Goal: Use online tool/utility

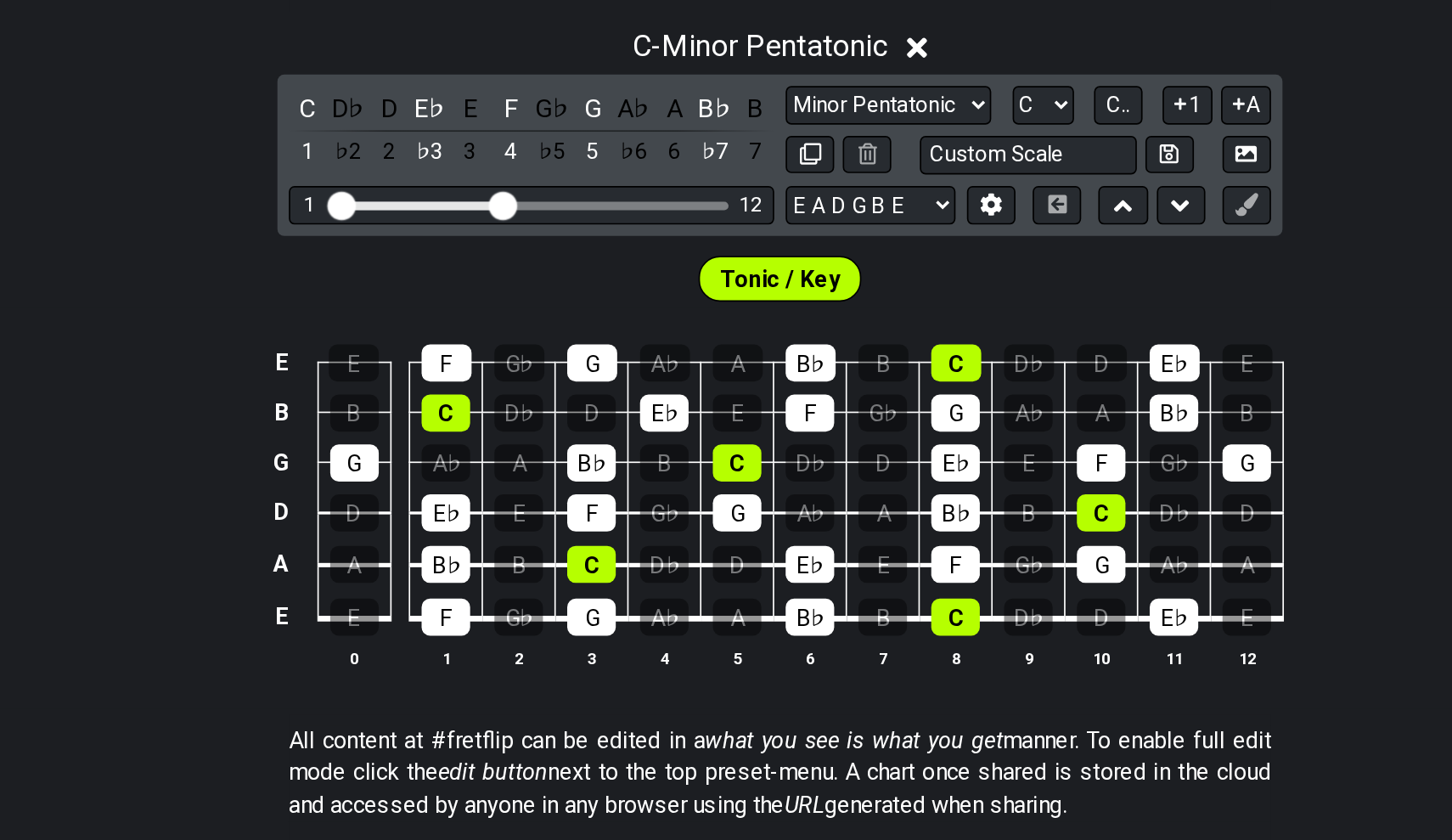
scroll to position [104, 0]
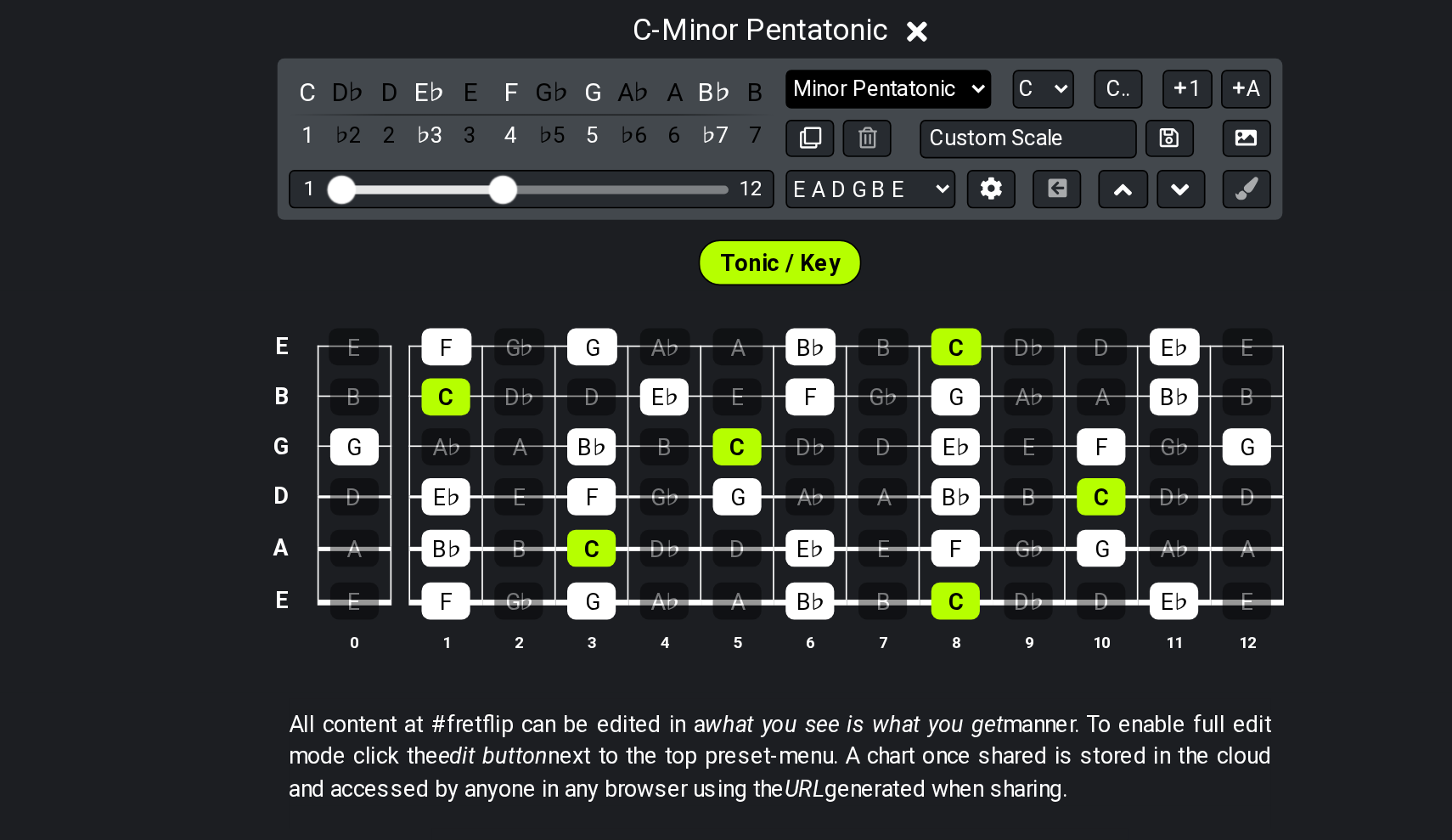
select select "Major / [PERSON_NAME]"
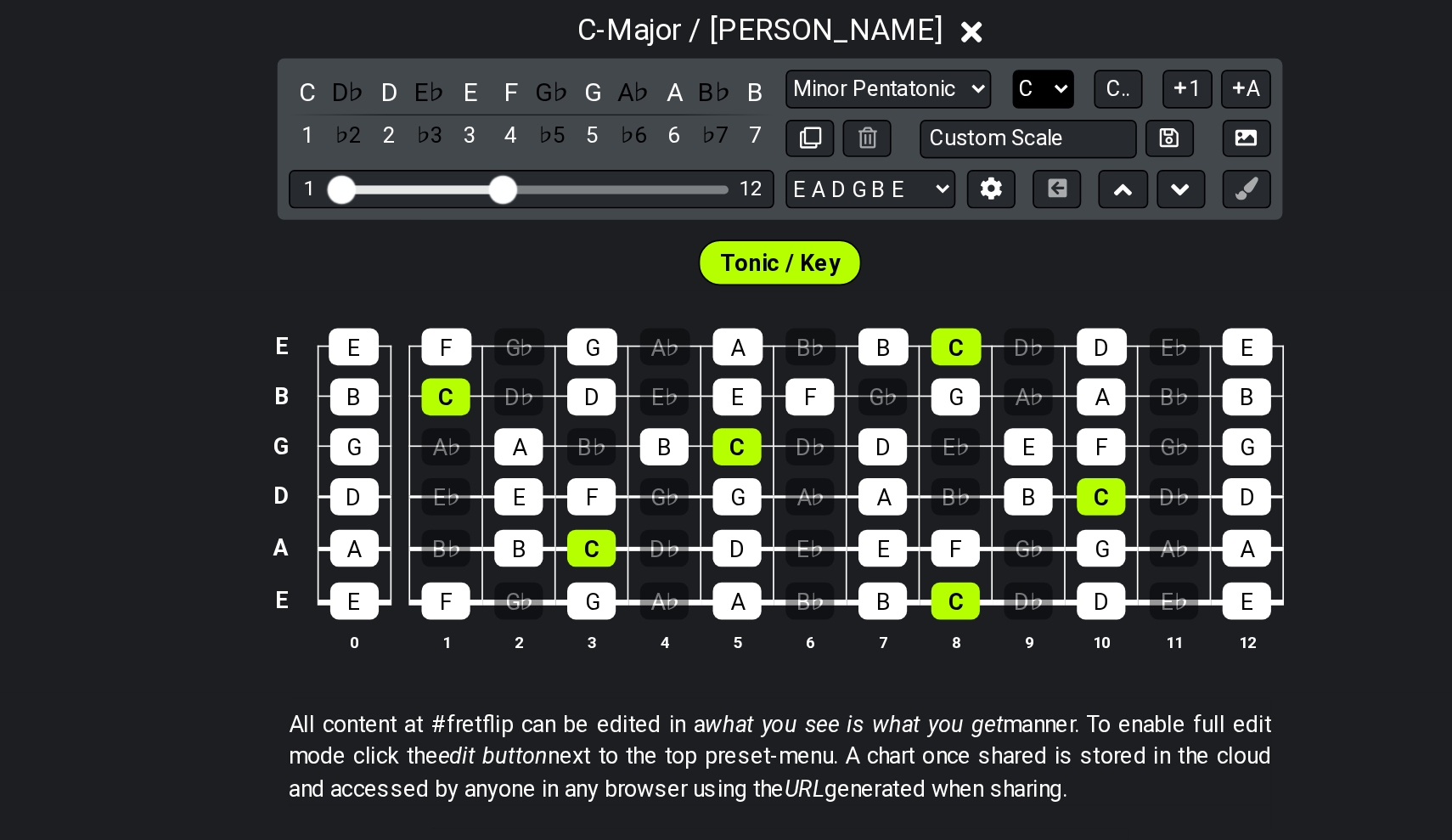
select select "D#"
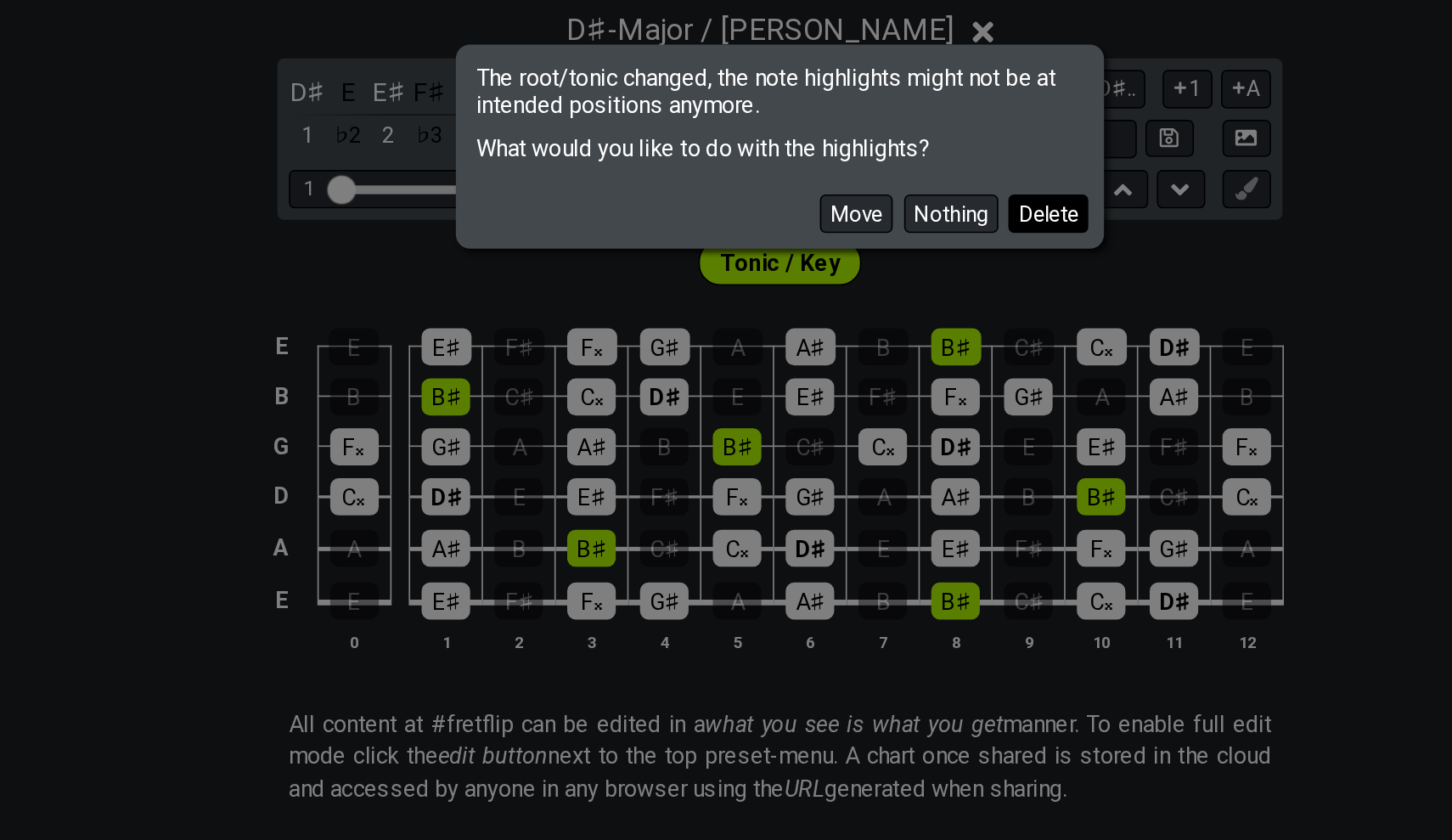
click at [861, 448] on button "Delete" at bounding box center [885, 460] width 48 height 23
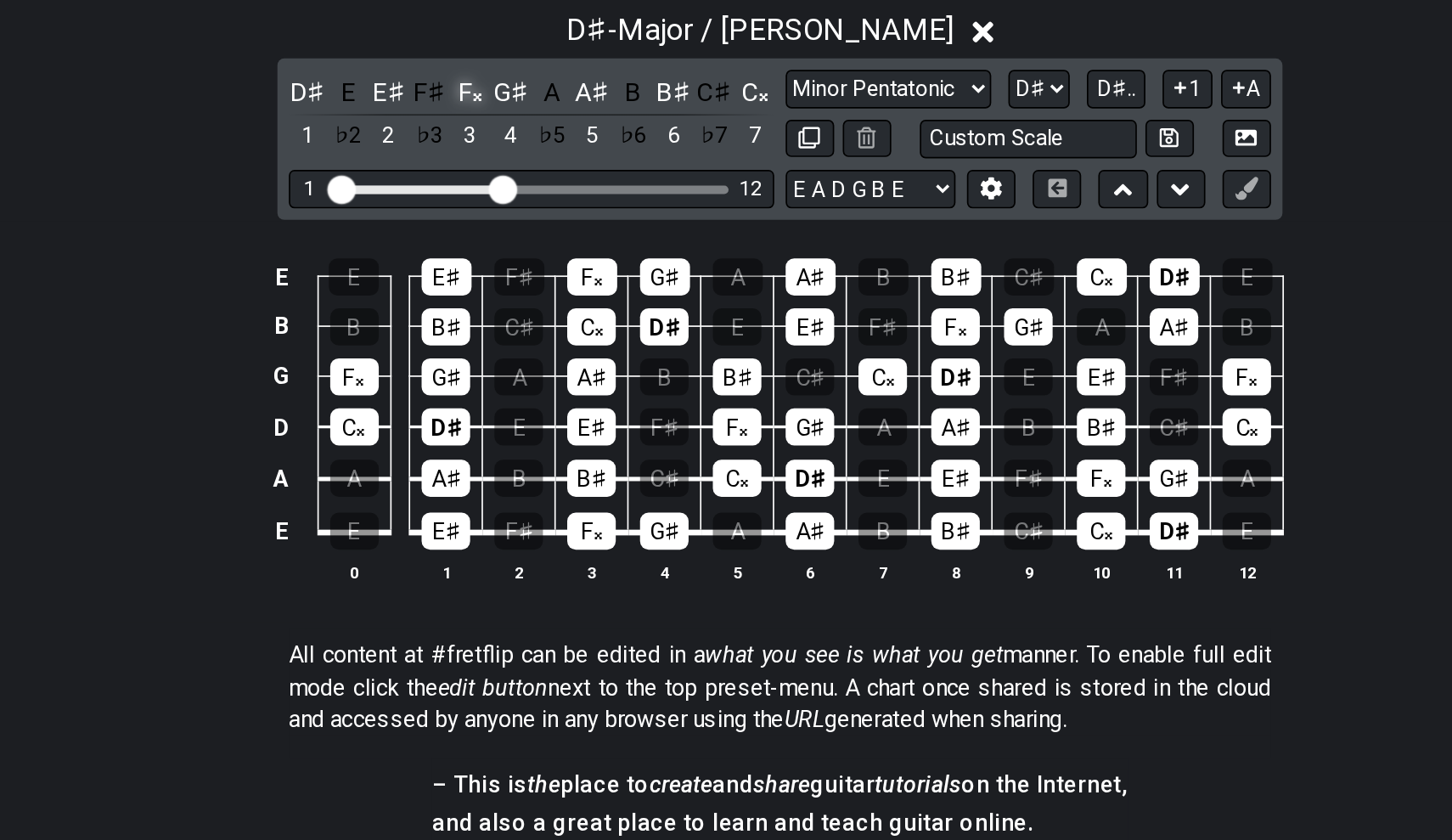
click at [531, 376] on div "F𝄪" at bounding box center [541, 387] width 22 height 23
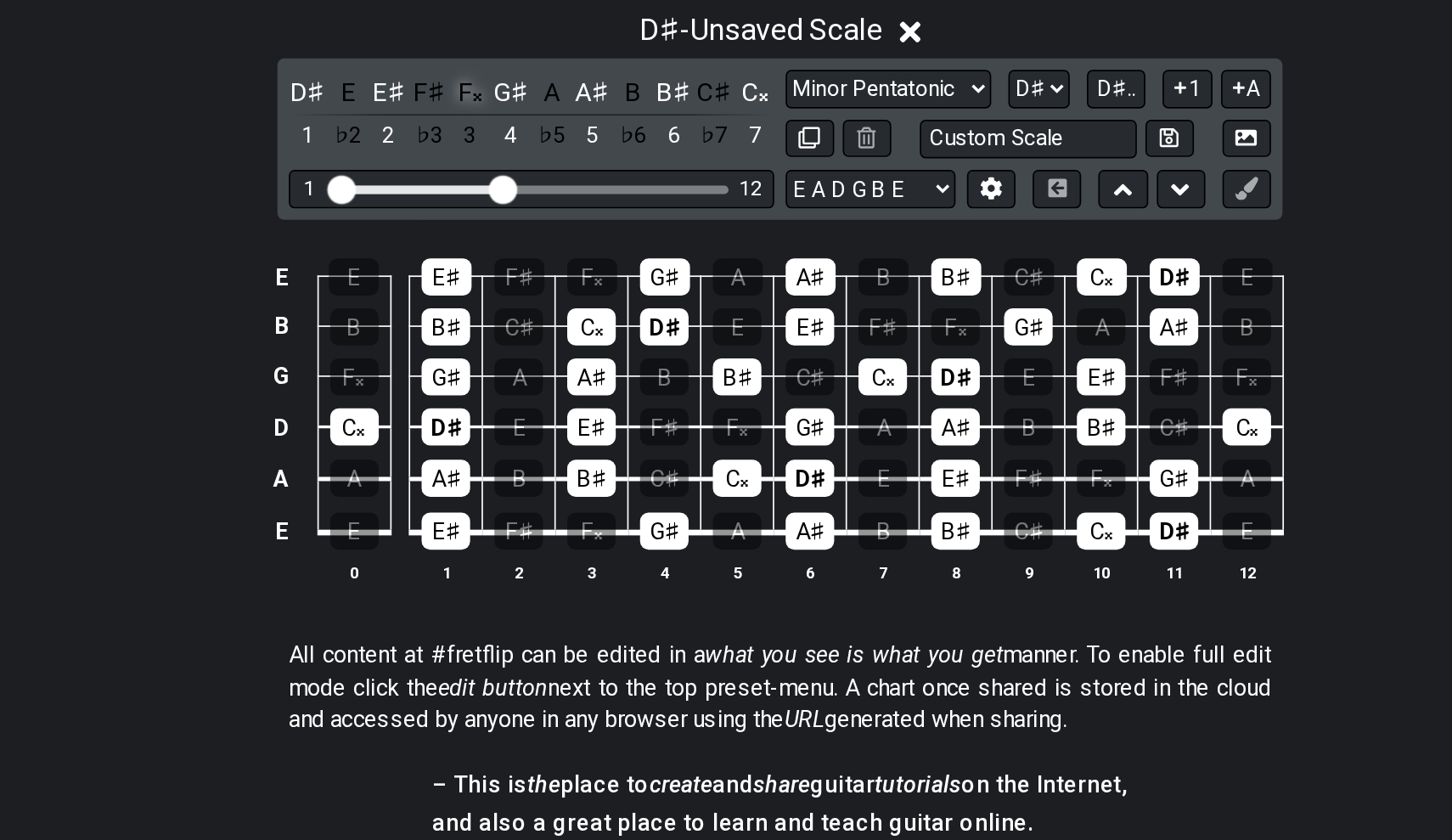
click at [531, 376] on div "F𝄪" at bounding box center [541, 387] width 22 height 23
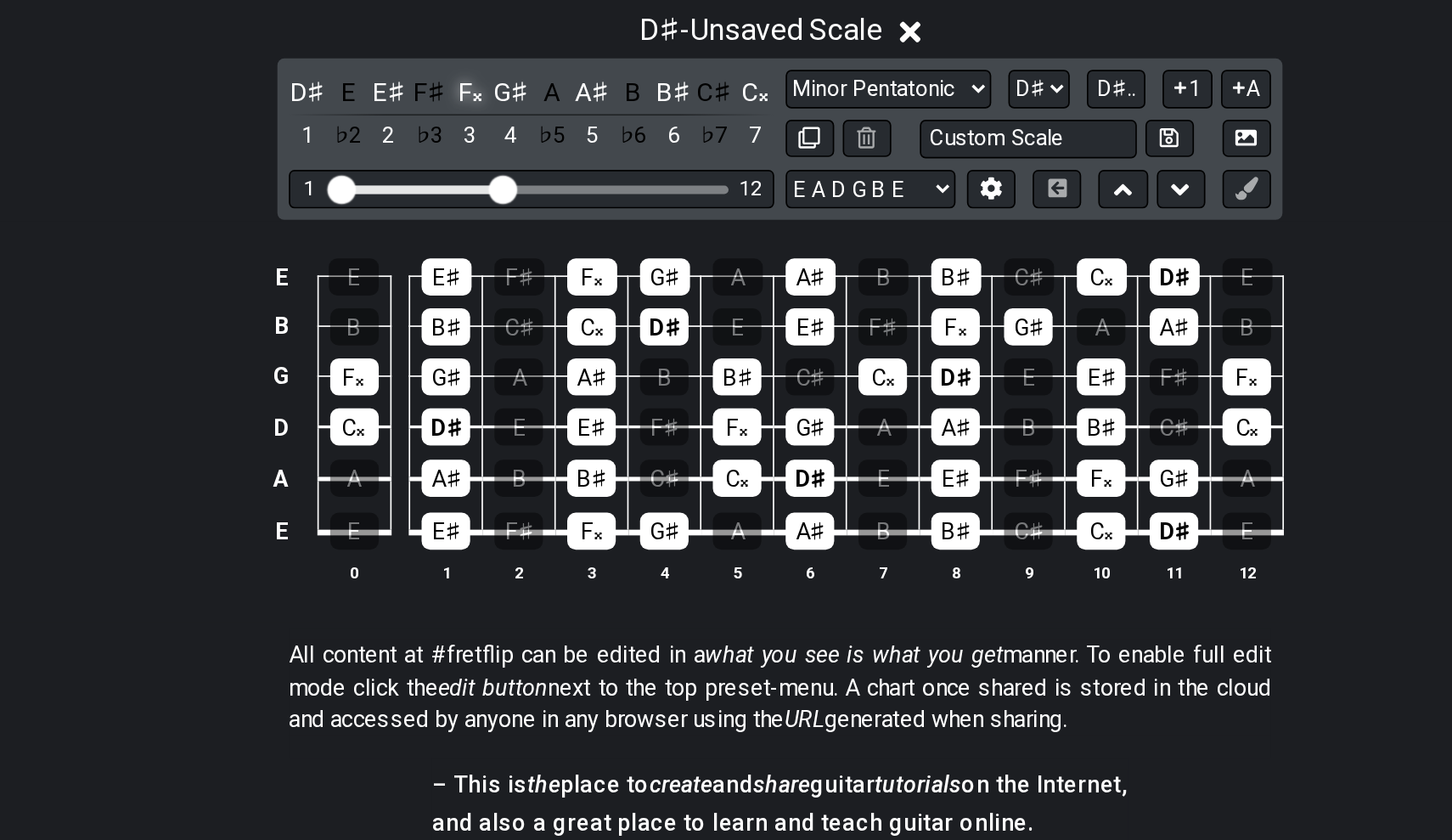
click at [531, 376] on div "F𝄪" at bounding box center [541, 387] width 22 height 23
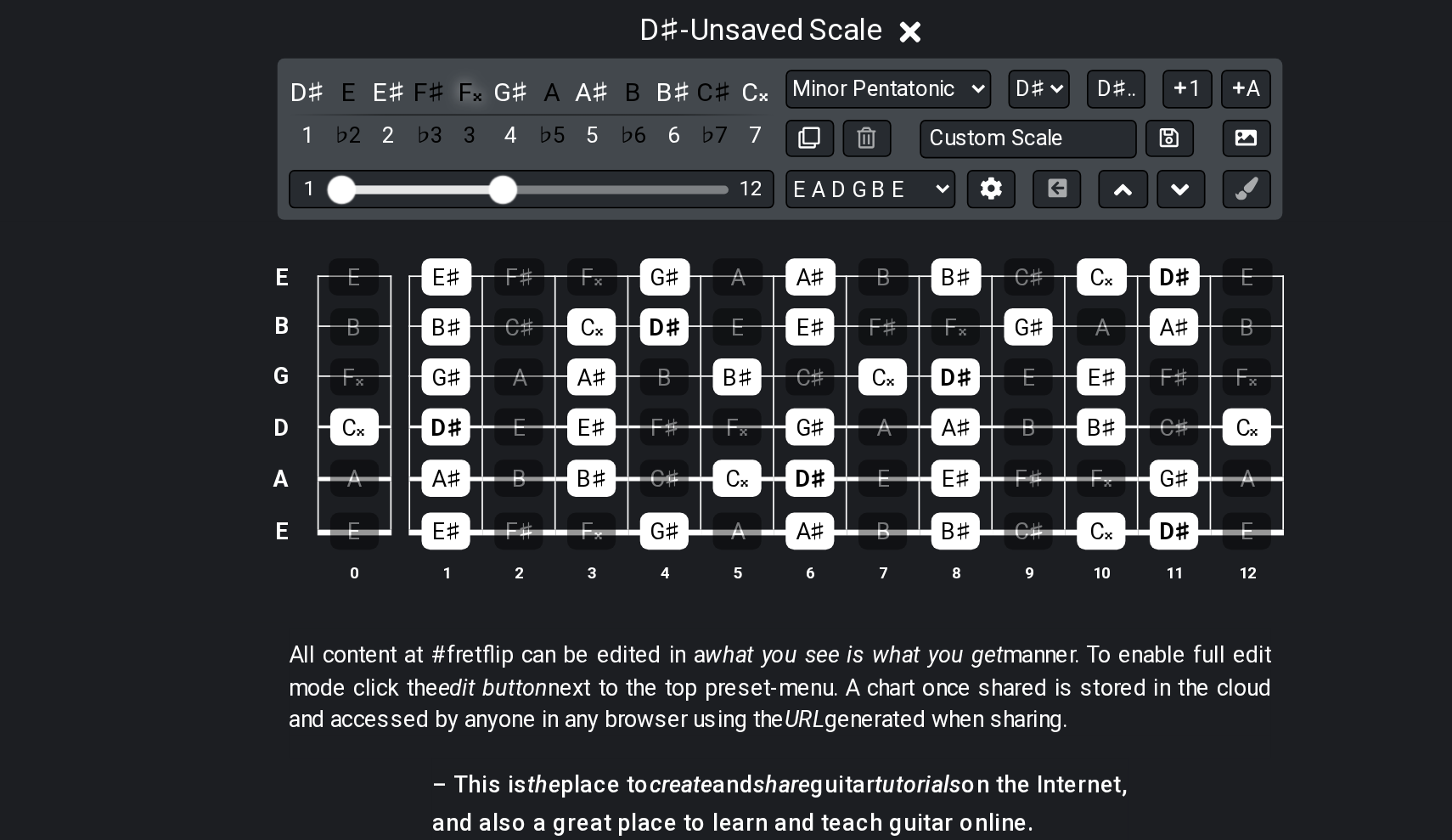
click at [531, 376] on div "F𝄪" at bounding box center [541, 387] width 22 height 23
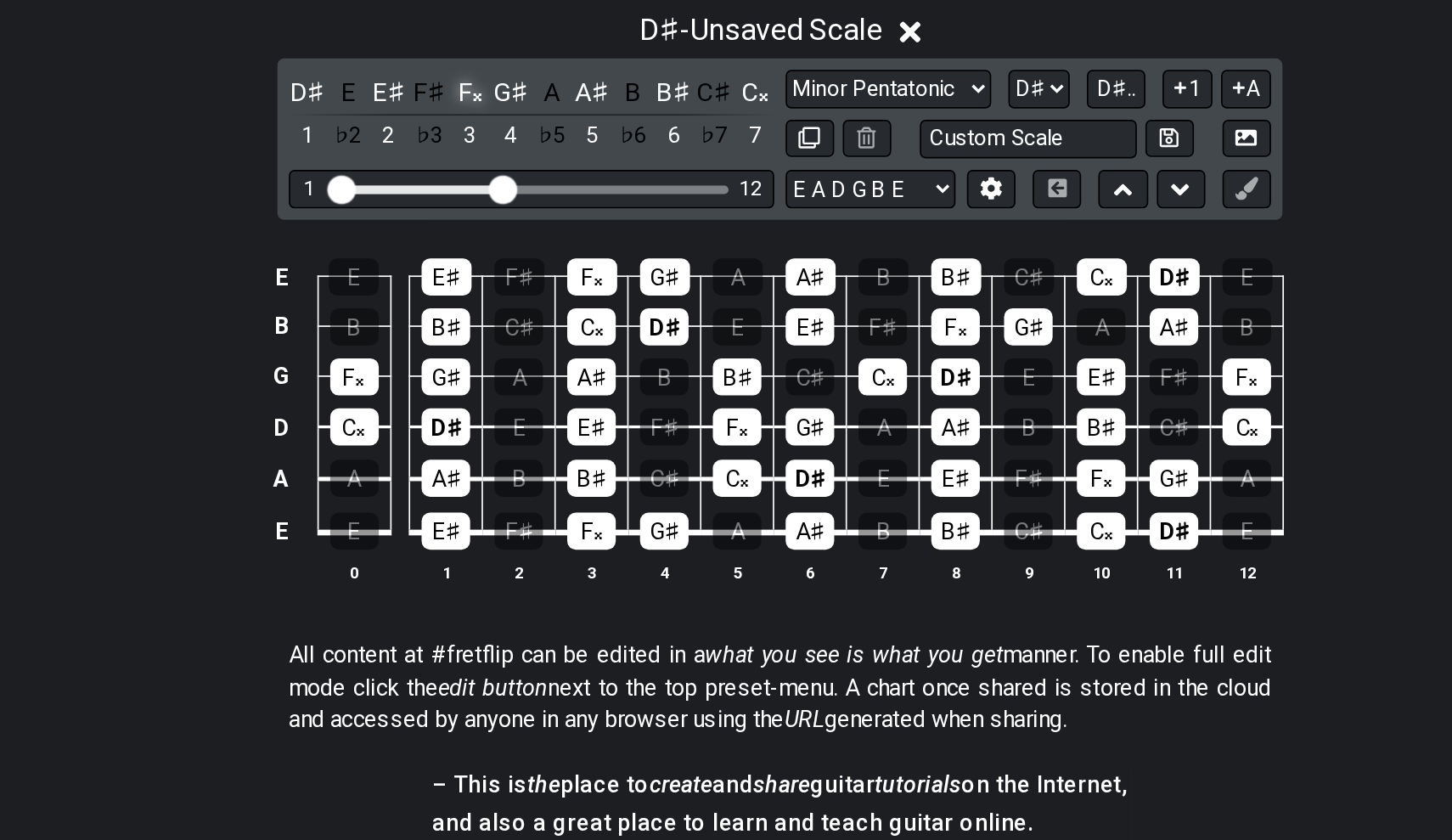
click at [531, 376] on div "F𝄪" at bounding box center [541, 387] width 22 height 23
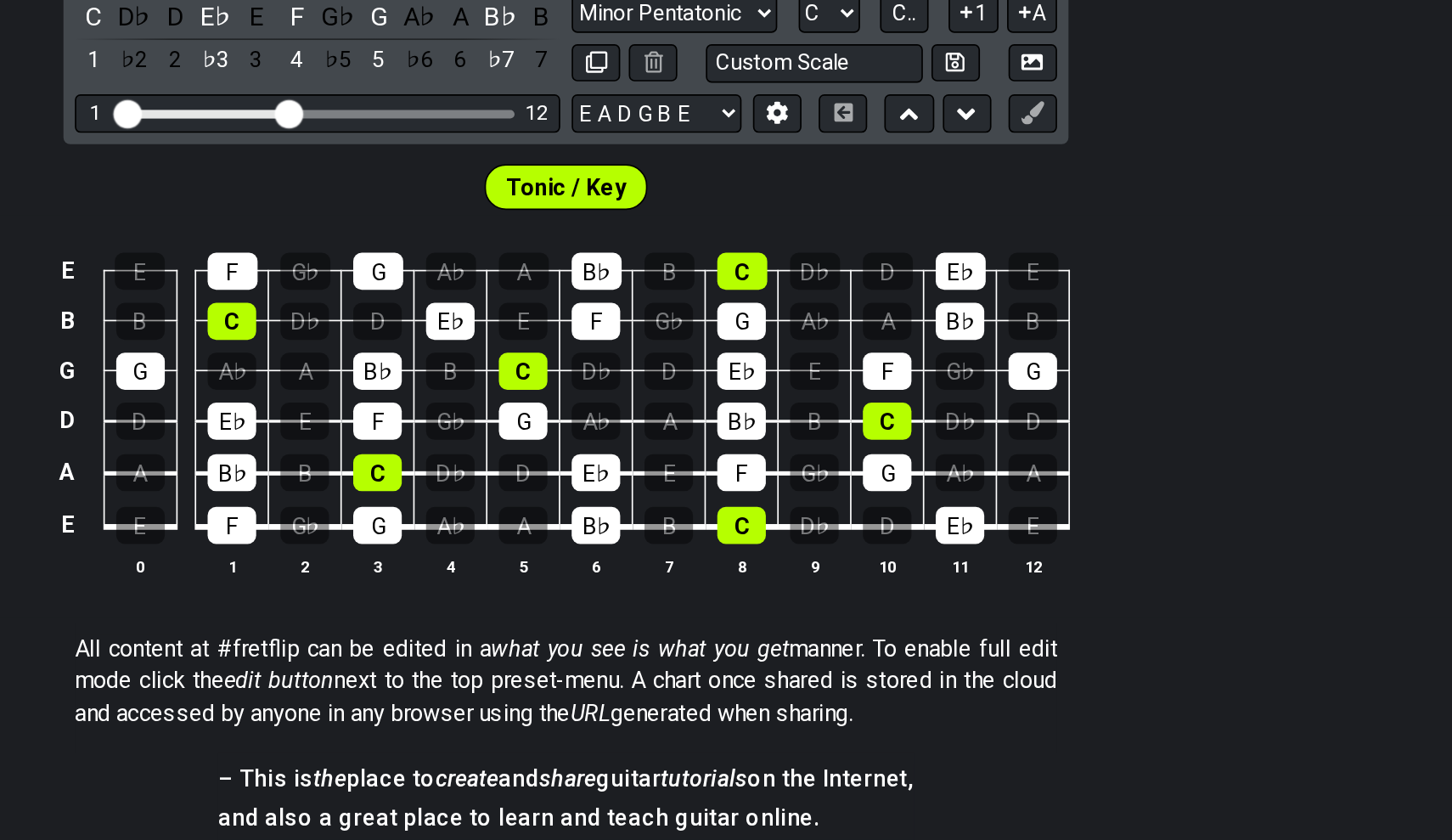
scroll to position [158, 0]
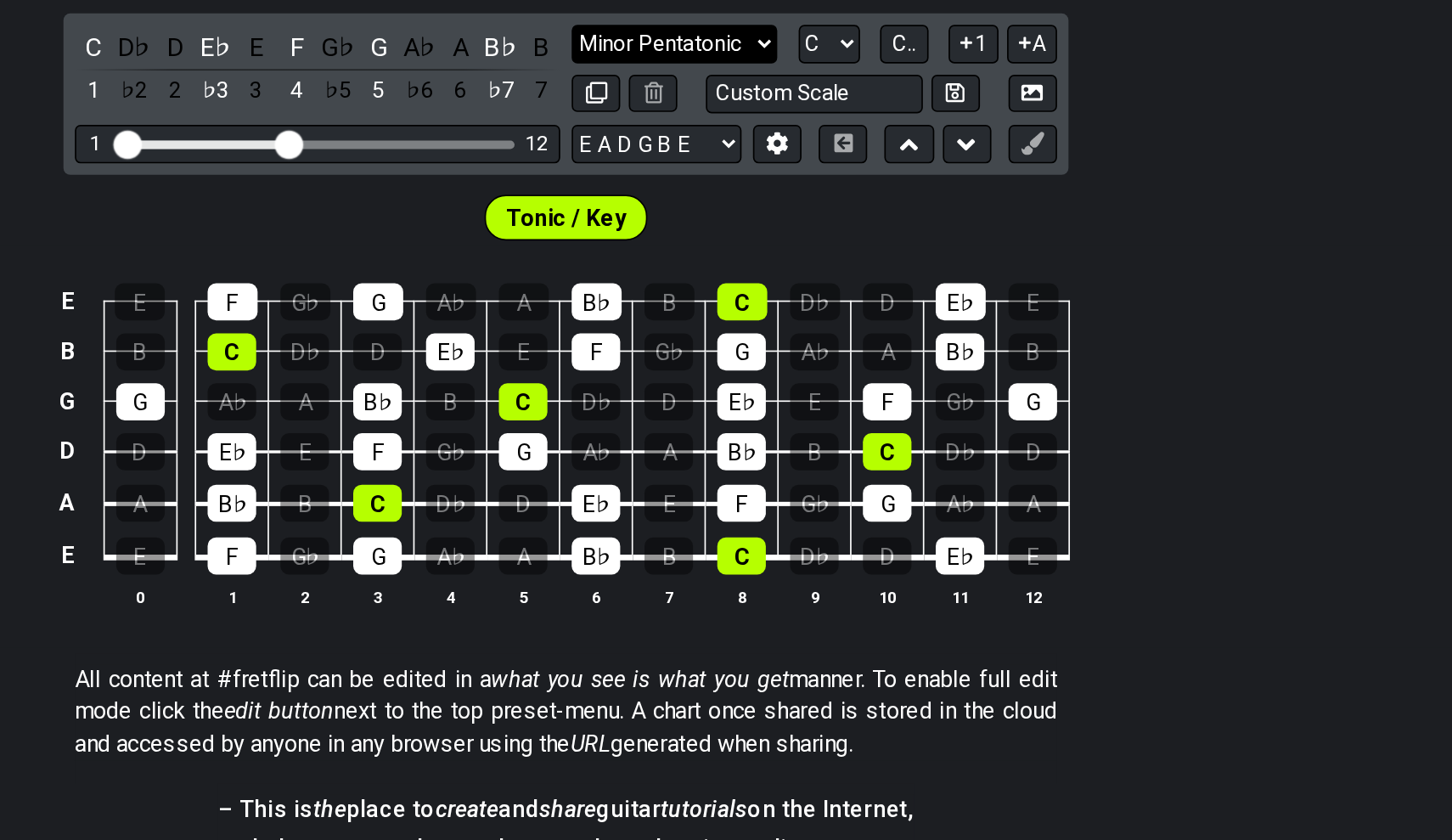
select select "Major / [PERSON_NAME]"
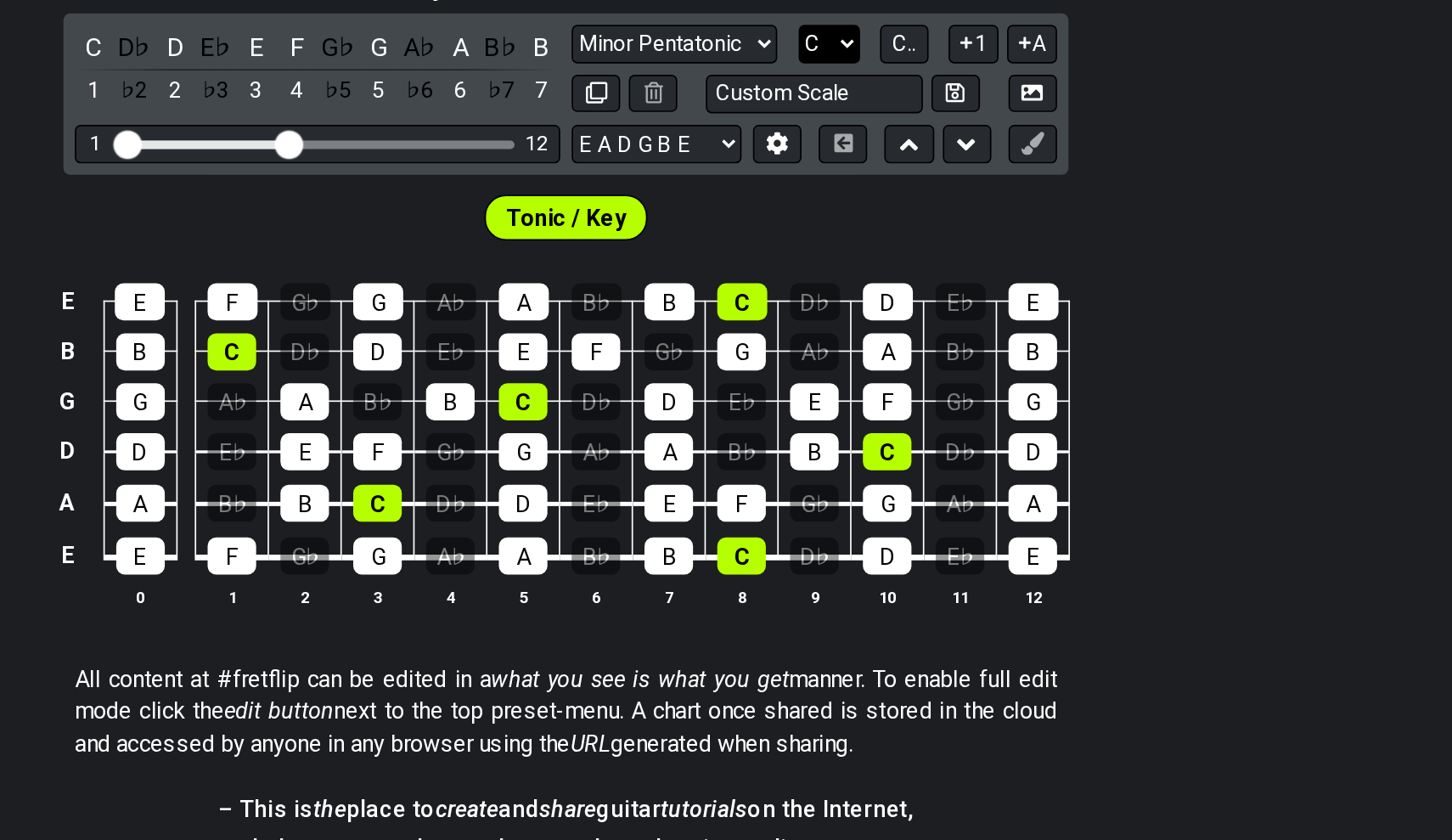
click at [864, 321] on select "A♭ A A♯ B♭ B C C♯ D♭ D D♯ E♭ E F F♯ G♭ G G♯" at bounding box center [882, 332] width 36 height 23
select select "D#"
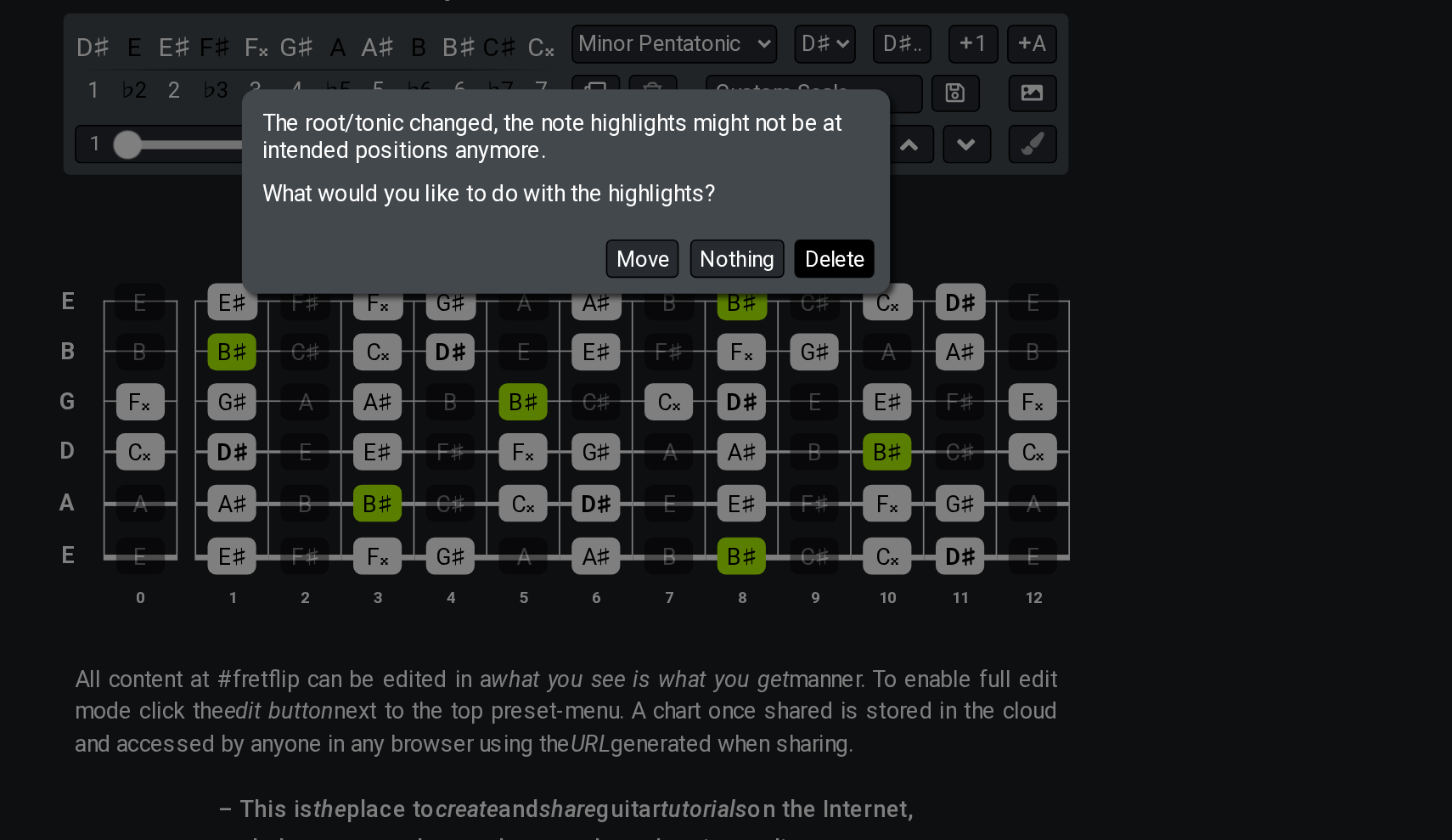
click at [861, 448] on button "Delete" at bounding box center [885, 460] width 48 height 23
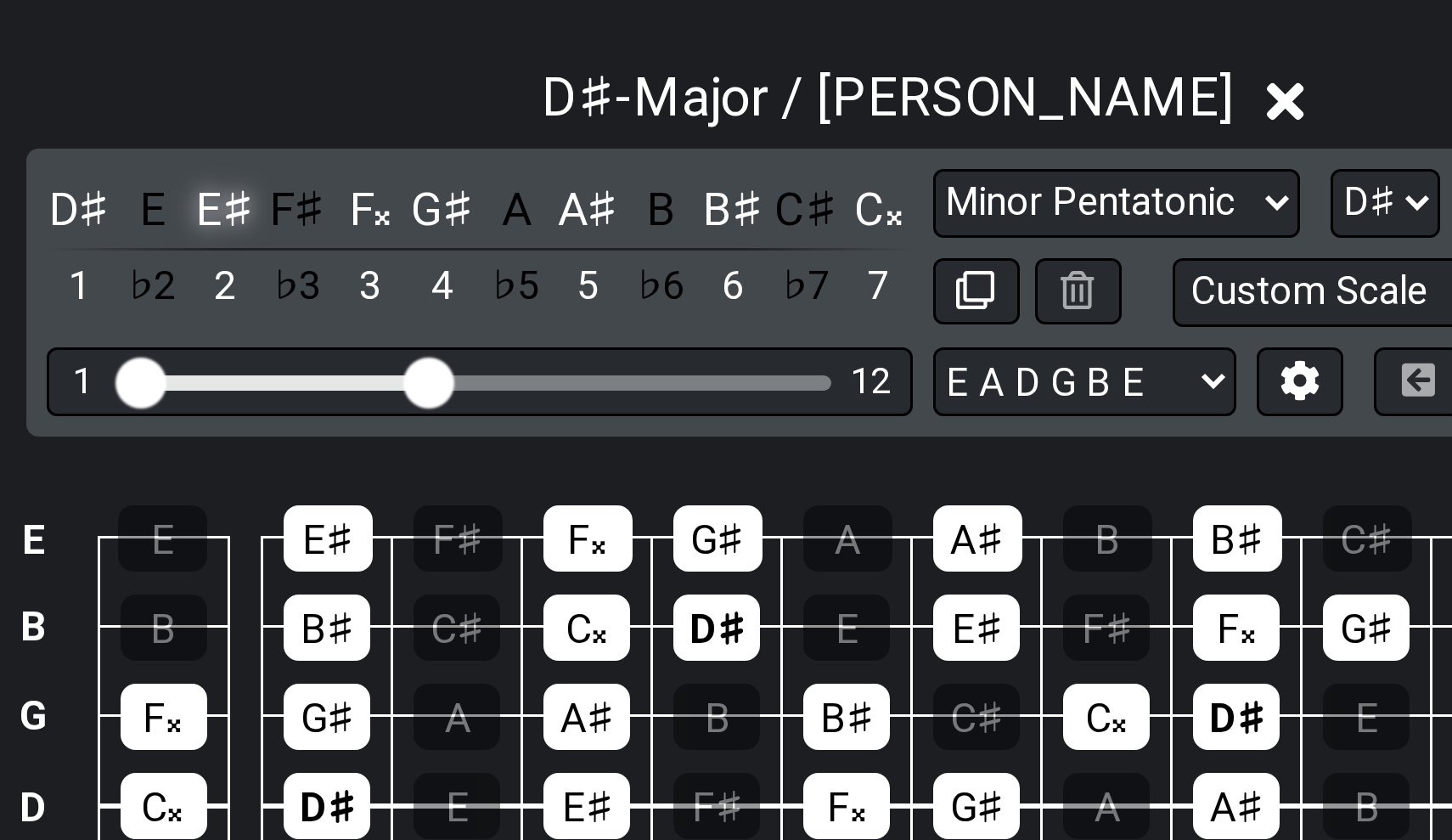
click at [482, 323] on div "E♯" at bounding box center [493, 334] width 22 height 23
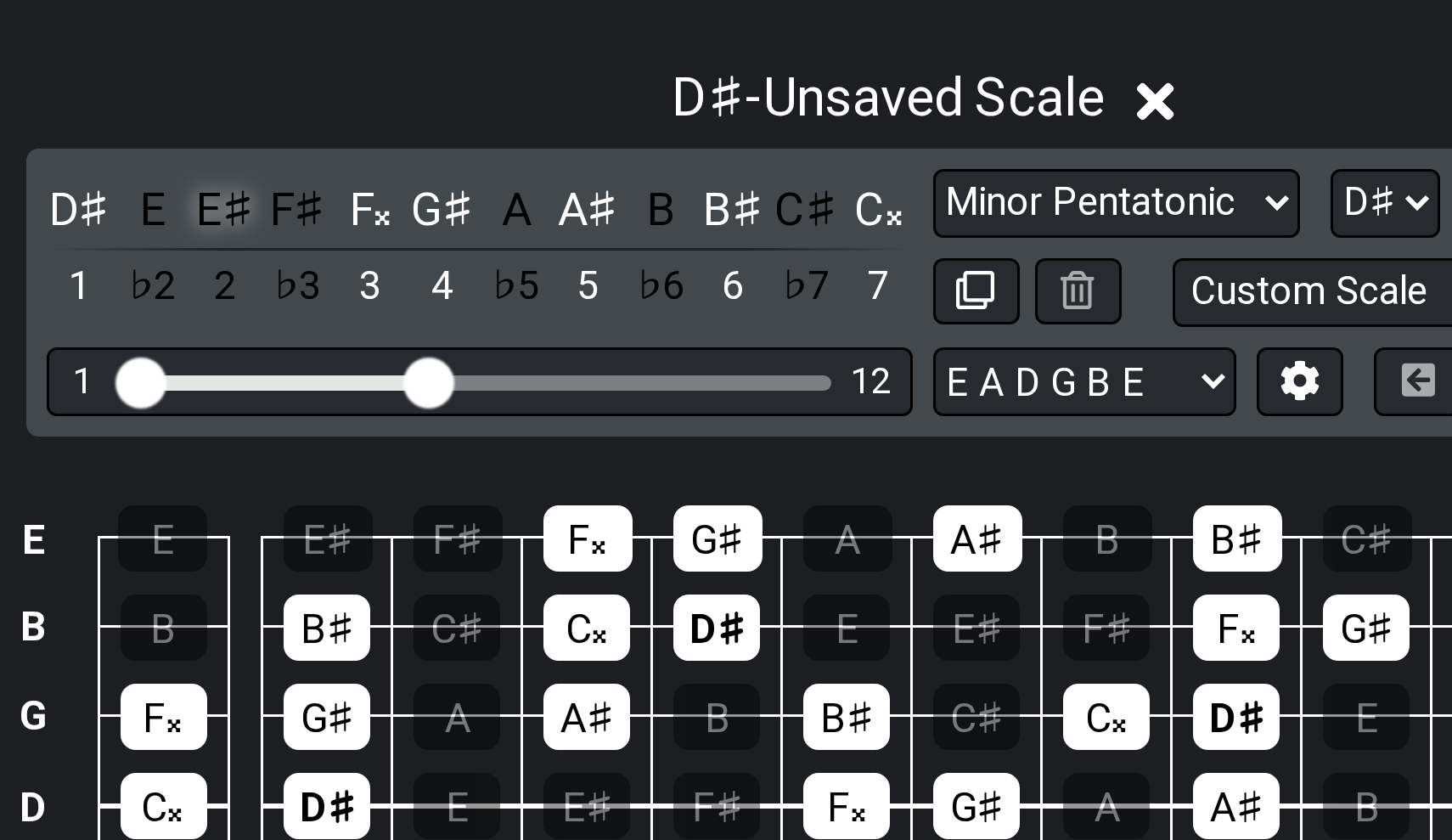
click at [482, 323] on div "E♯" at bounding box center [493, 334] width 22 height 23
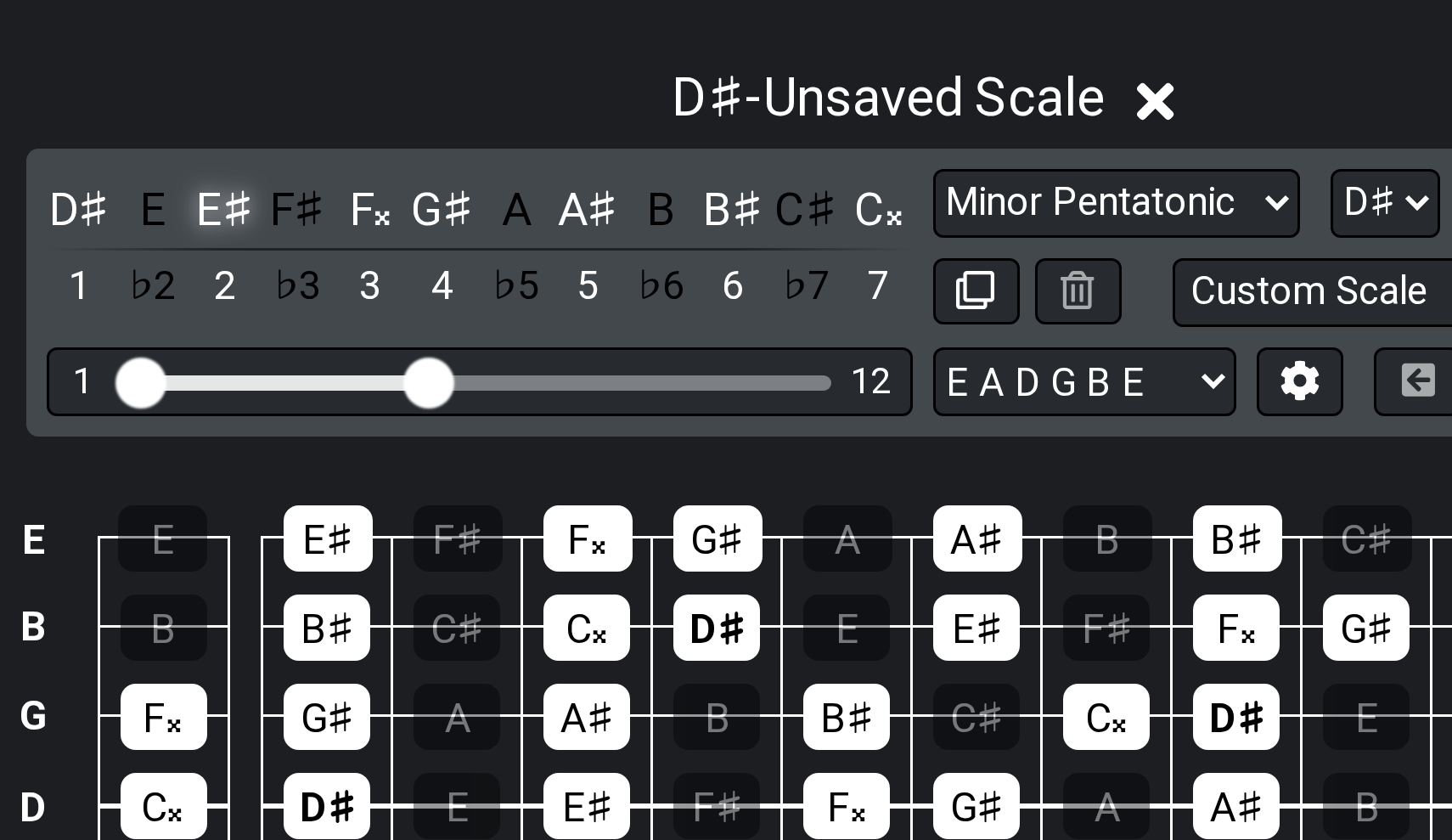
click at [482, 323] on div "E♯" at bounding box center [493, 334] width 22 height 23
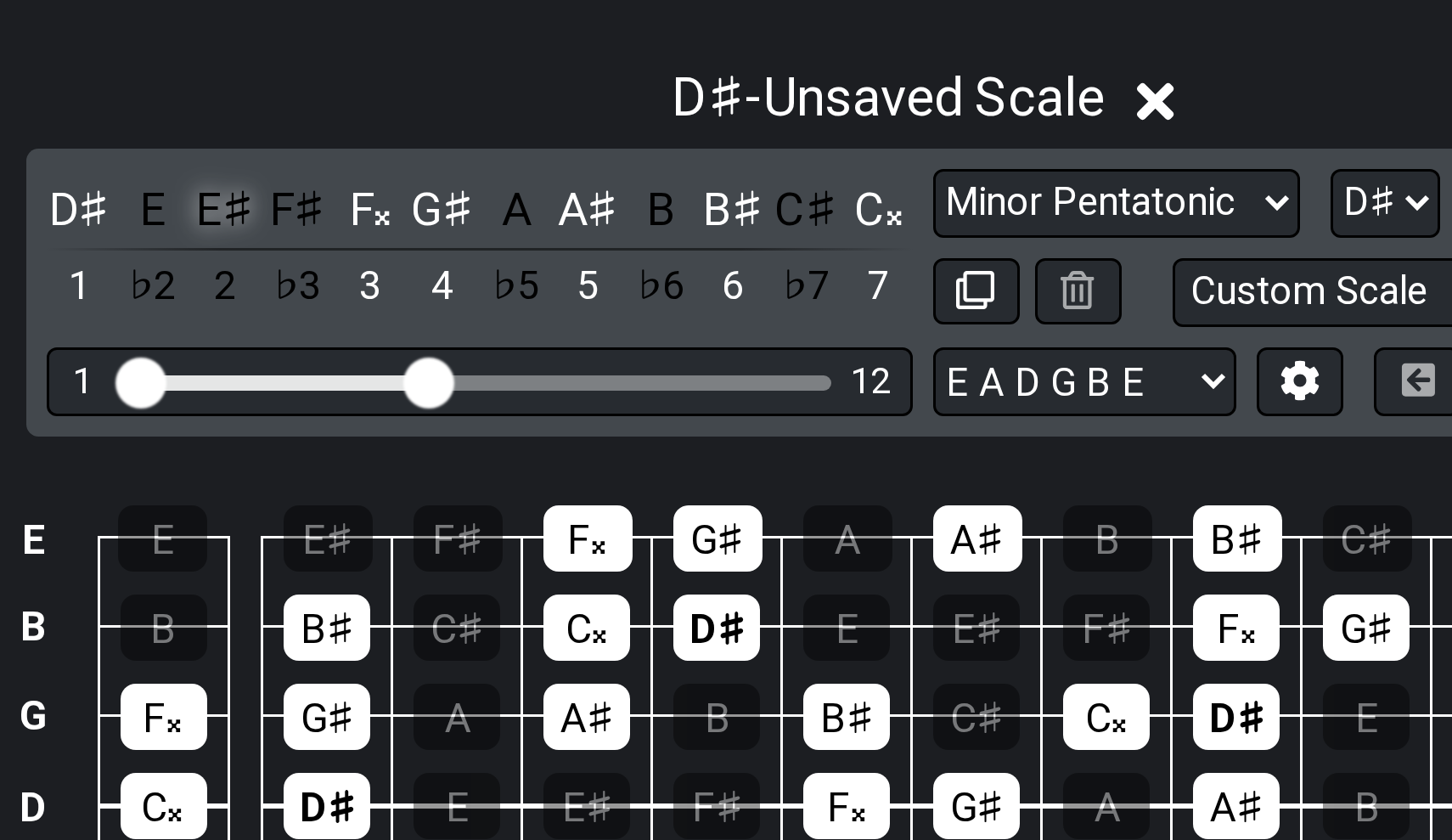
click at [482, 323] on div "E♯" at bounding box center [493, 334] width 22 height 23
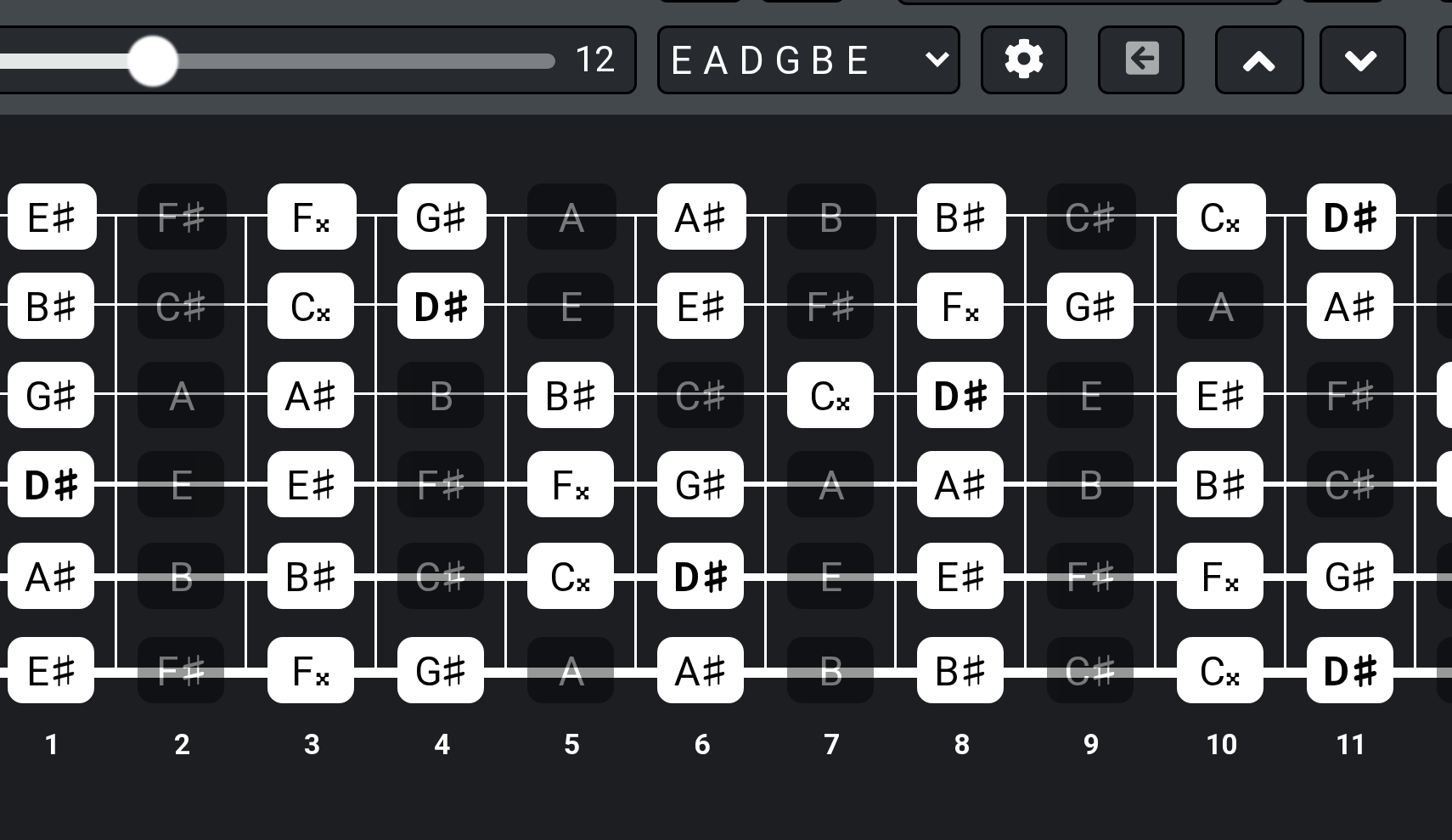
scroll to position [272, 0]
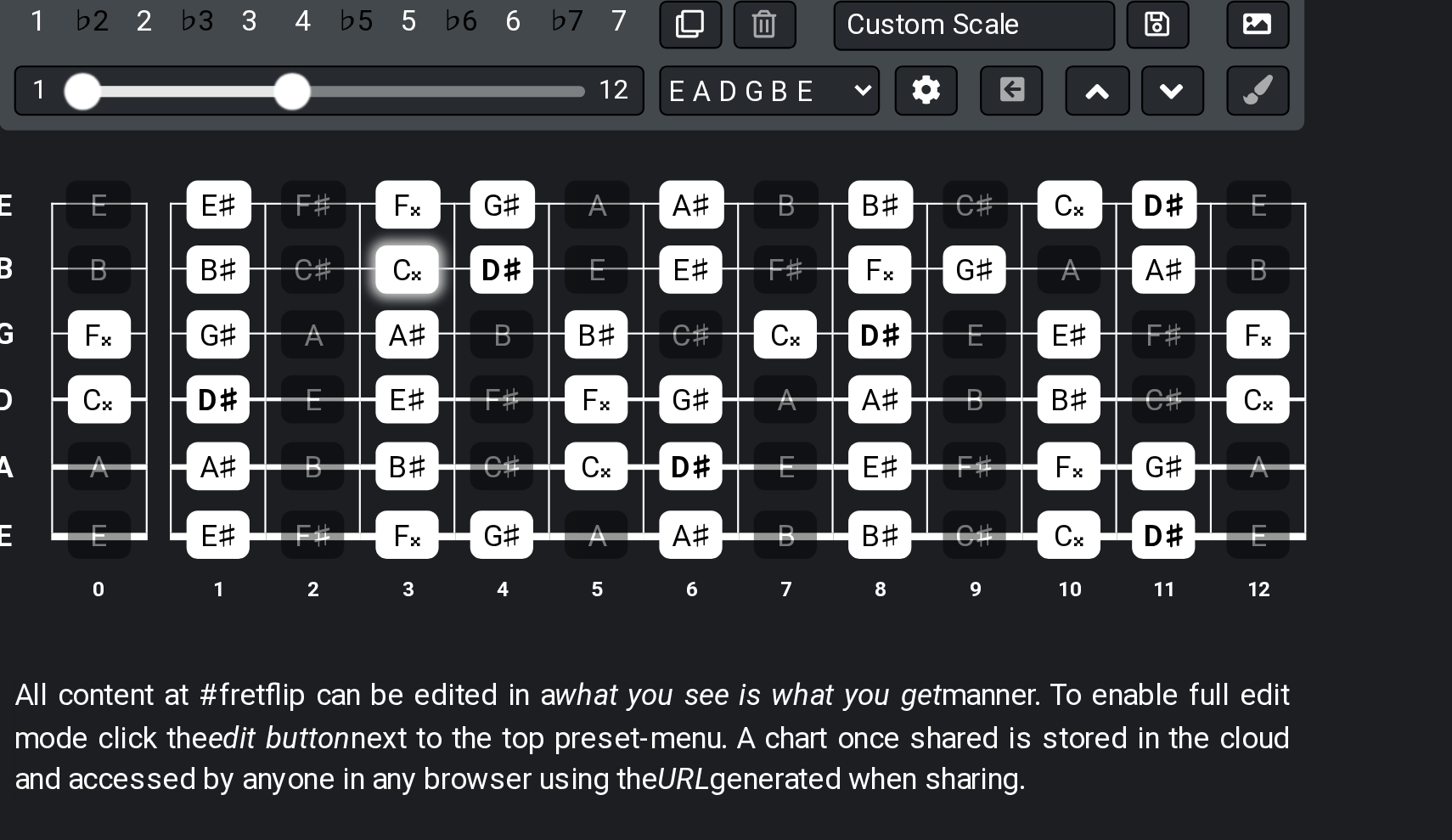
click at [600, 348] on div "C𝄪" at bounding box center [614, 359] width 29 height 22
click at [600, 318] on div "F𝄪" at bounding box center [615, 329] width 30 height 22
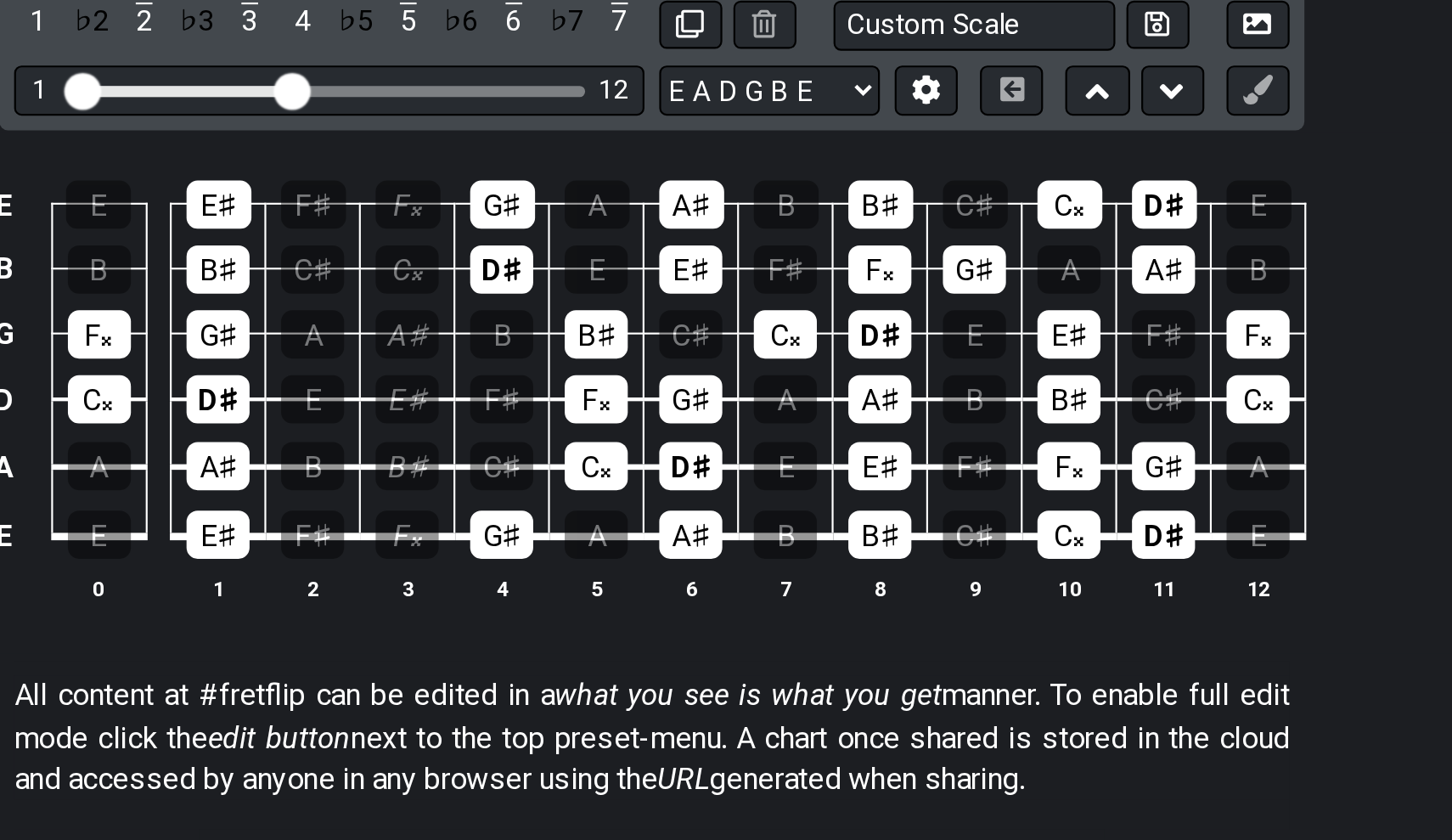
drag, startPoint x: 180, startPoint y: 152, endPoint x: 185, endPoint y: 264, distance: 112.1
click at [419, 300] on tbody "E E E♯ F♯ F𝄪 G♯ A A♯ B B♯ C♯ C𝄪 D♯ E B B B♯ C♯ C𝄪 D♯ E E♯ F♯ F𝄪 G♯ A A♯ B G F𝄪 …" at bounding box center [722, 400] width 606 height 200
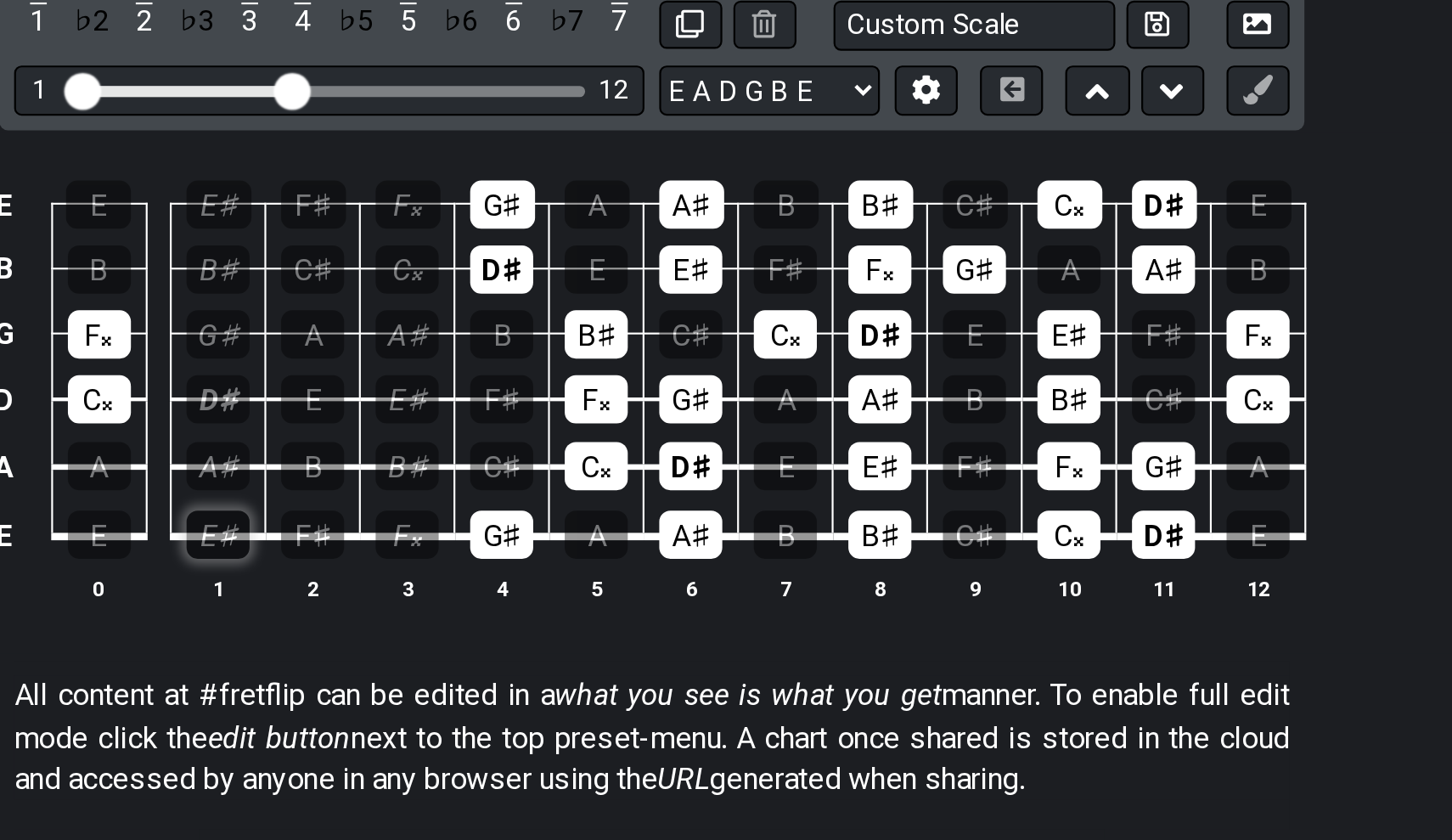
drag, startPoint x: 102, startPoint y: 95, endPoint x: 103, endPoint y: 242, distance: 147.0
click at [419, 300] on tbody "E E E♯ F♯ F𝄪 G♯ A A♯ B B♯ C♯ C𝄪 D♯ E B B B♯ C♯ C𝄪 D♯ E E♯ F♯ F𝄪 G♯ A A♯ B G F𝄪 …" at bounding box center [722, 400] width 606 height 200
click at [458, 378] on div "F𝄪" at bounding box center [472, 388] width 29 height 22
click at [458, 408] on div "C𝄪" at bounding box center [472, 418] width 29 height 22
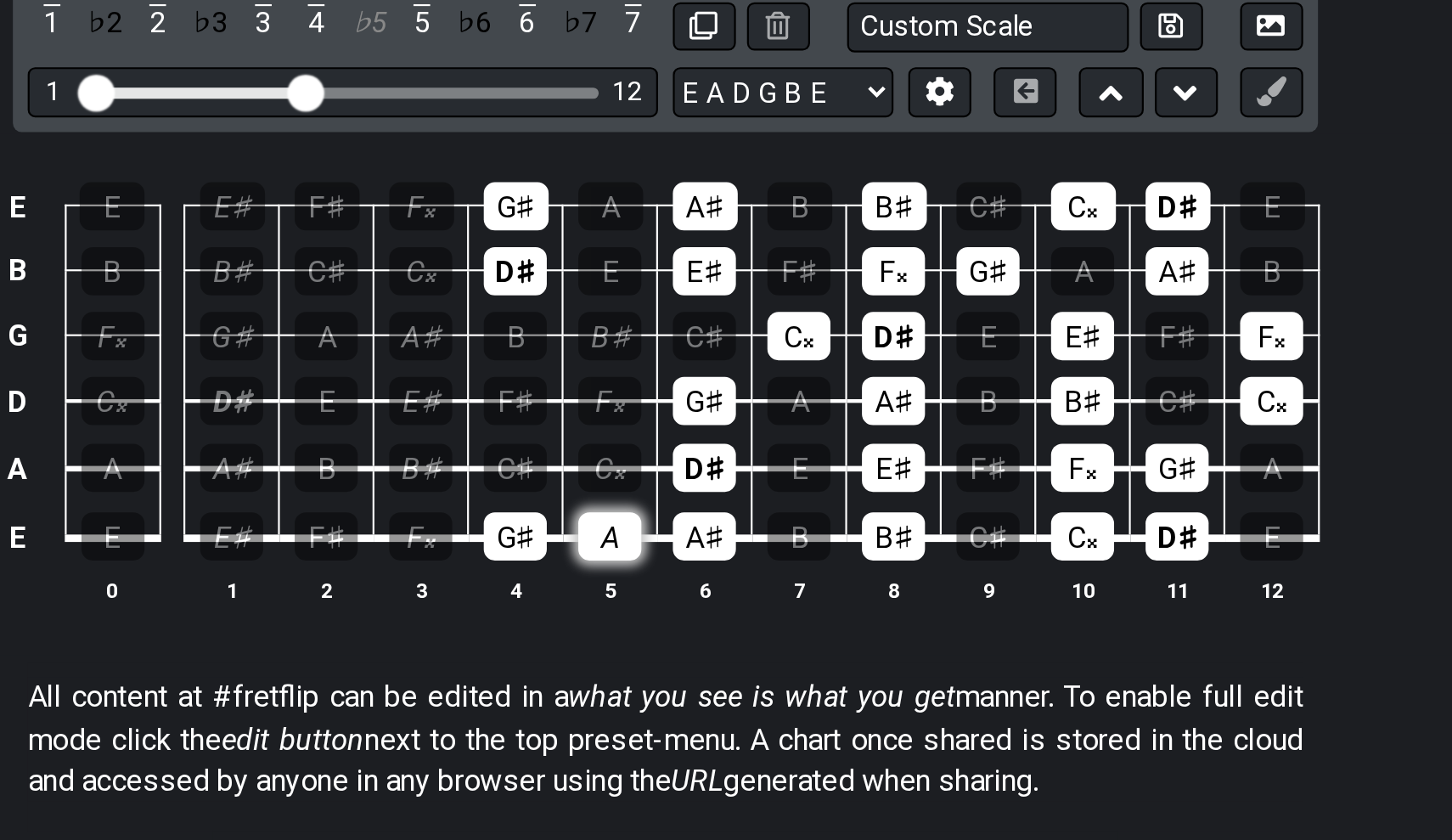
drag, startPoint x: 286, startPoint y: 153, endPoint x: 286, endPoint y: 241, distance: 88.0
click at [419, 300] on tbody "E E E♯ F♯ F𝄪 G♯ A A♯ B B♯ C♯ C𝄪 D♯ E B B B♯ C♯ C𝄪 D♯ E E♯ F♯ F𝄪 G♯ A A♯ B G F𝄪 …" at bounding box center [722, 400] width 606 height 200
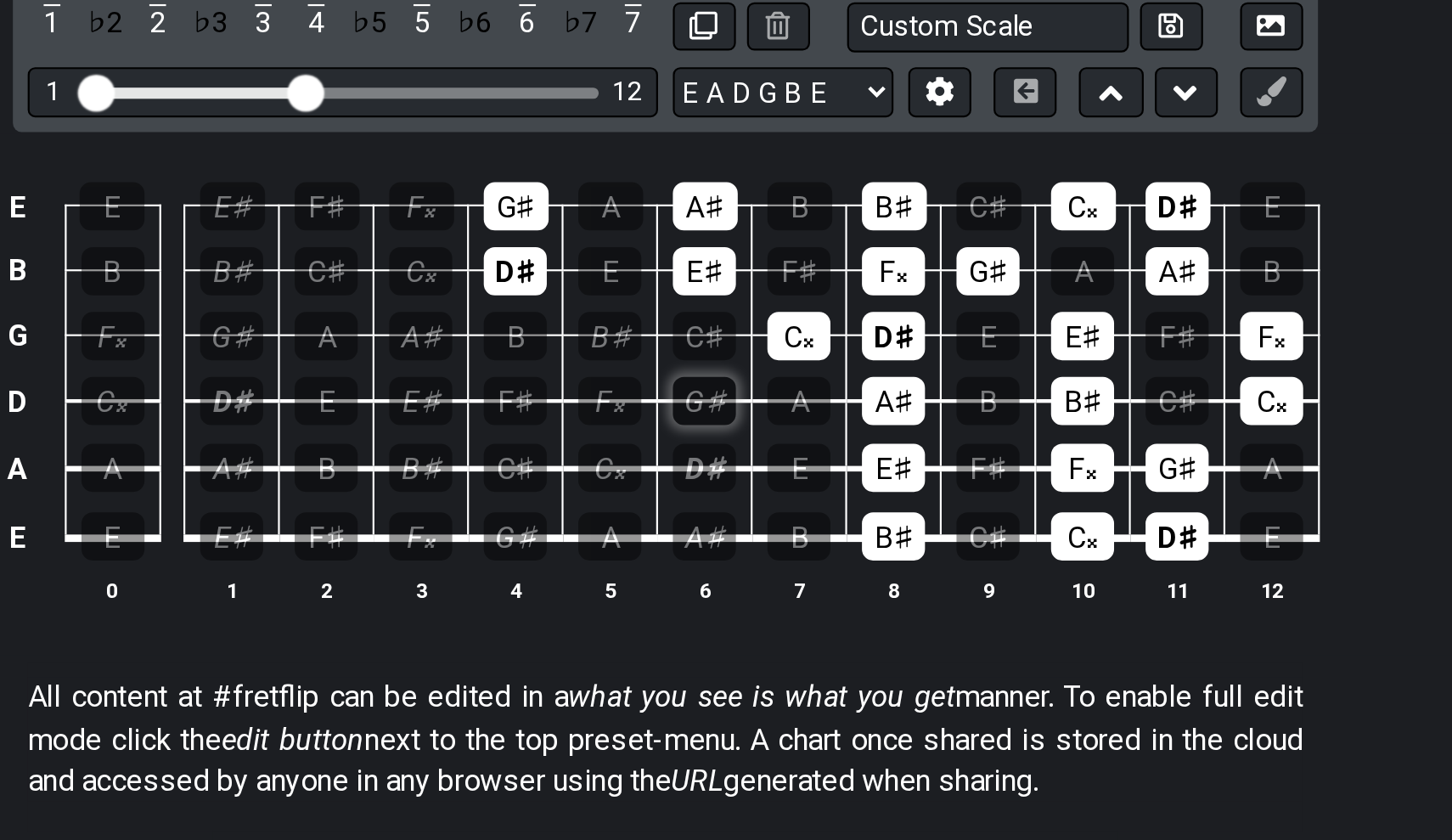
drag, startPoint x: 242, startPoint y: 241, endPoint x: 317, endPoint y: 184, distance: 94.2
click at [419, 300] on tbody "E E E♯ F♯ F𝄪 G♯ A A♯ B B♯ C♯ C𝄪 D♯ E B B B♯ C♯ C𝄪 D♯ E E♯ F♯ F𝄪 G♯ A A♯ B G F𝄪 …" at bounding box center [722, 400] width 606 height 200
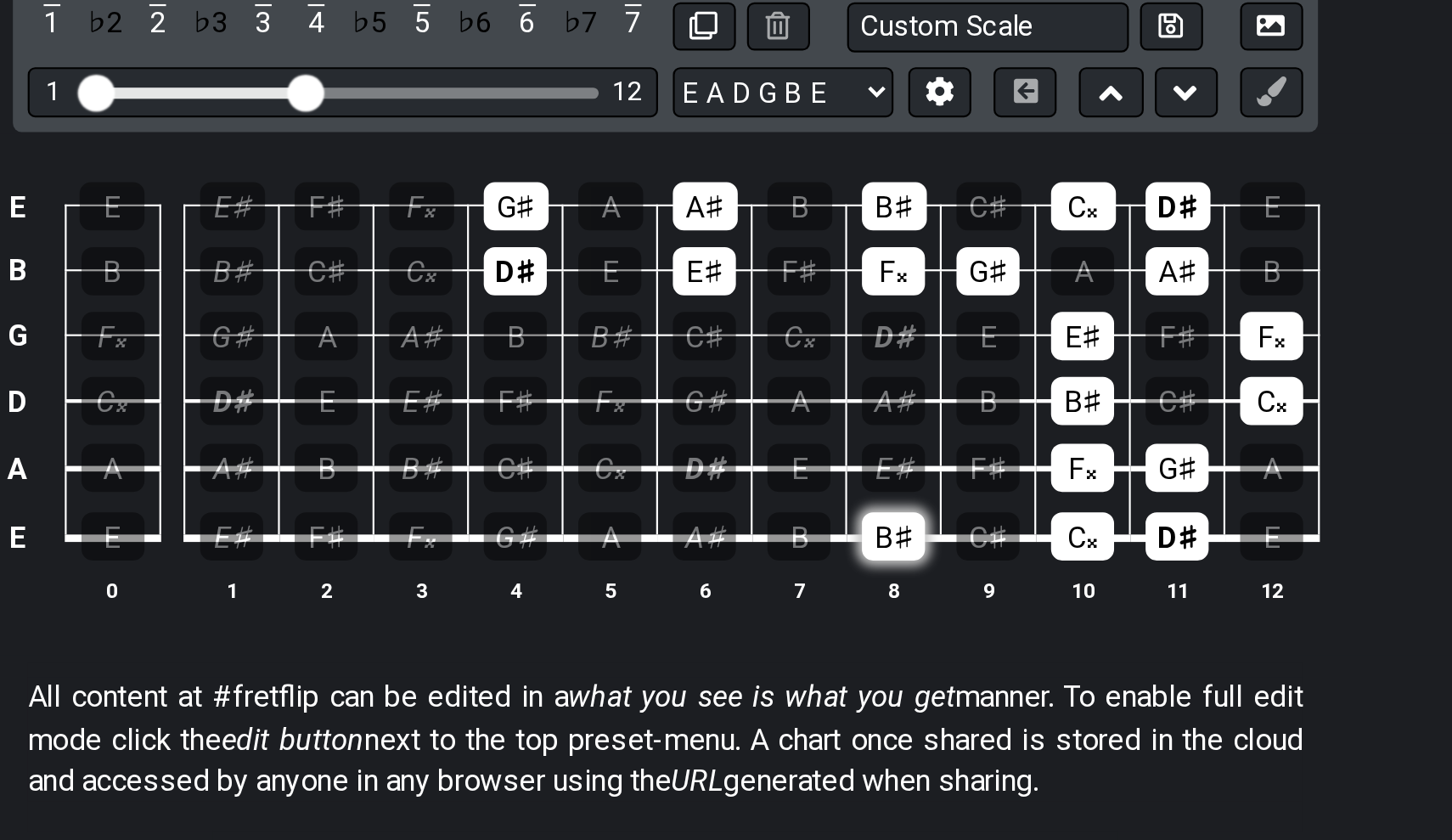
drag, startPoint x: 378, startPoint y: 147, endPoint x: 412, endPoint y: 245, distance: 103.7
click at [419, 300] on tbody "E E E♯ F♯ F𝄪 G♯ A A♯ B B♯ C♯ C𝄪 D♯ E B B B♯ C♯ C𝄪 D♯ E E♯ F♯ F𝄪 G♯ A A♯ B G F𝄪 …" at bounding box center [722, 400] width 606 height 200
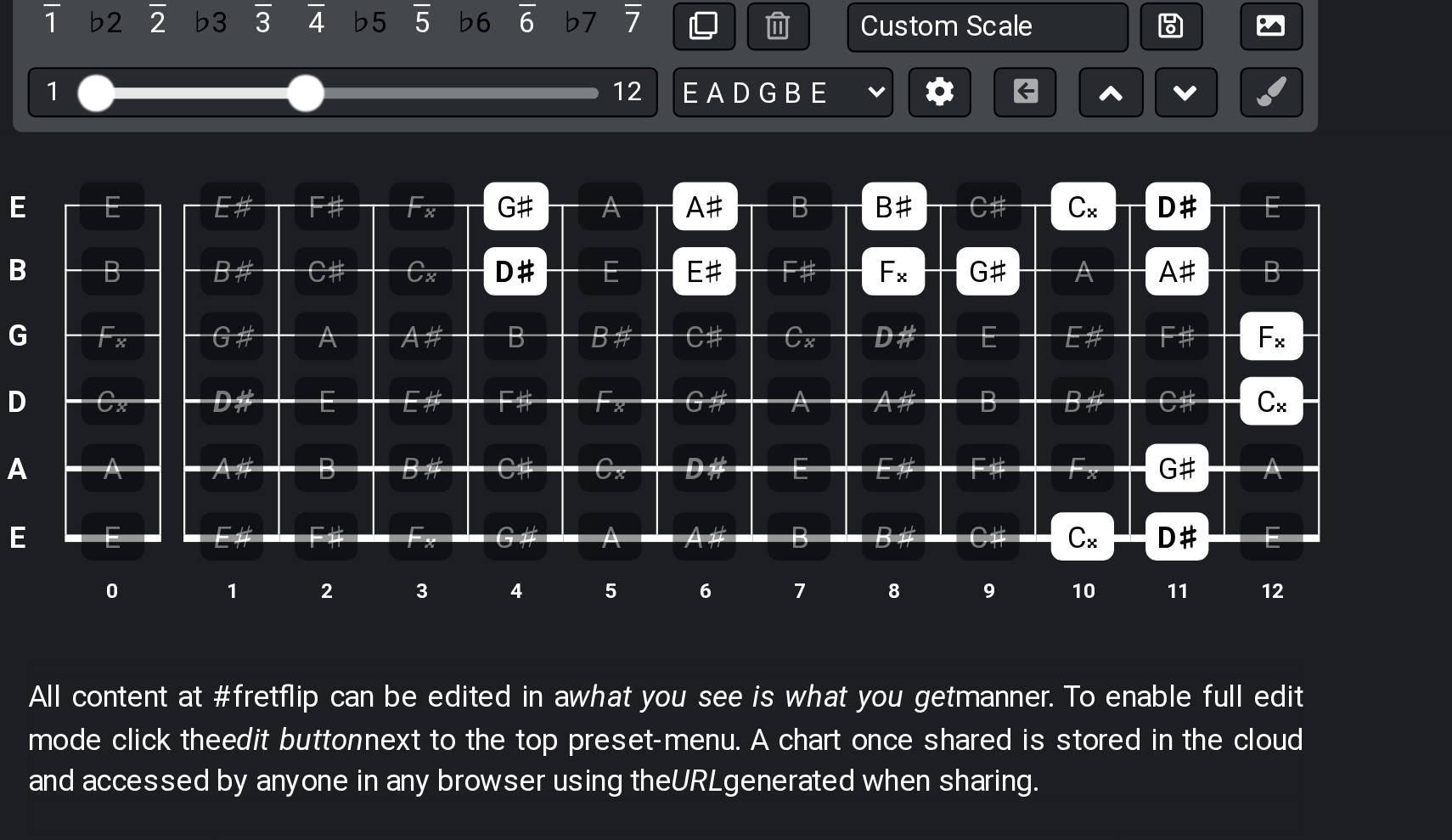
drag, startPoint x: 490, startPoint y: 172, endPoint x: 491, endPoint y: 232, distance: 60.0
click at [491, 300] on tbody "E E E♯ F♯ F𝄪 G♯ A A♯ B B♯ C♯ C𝄪 D♯ E B B B♯ C♯ C𝄪 D♯ E E♯ F♯ F𝄪 G♯ A A♯ B G F𝄪 …" at bounding box center [722, 400] width 606 height 200
click at [946, 438] on div "G♯" at bounding box center [960, 448] width 29 height 22
click at [946, 470] on div "D♯" at bounding box center [960, 480] width 29 height 22
click at [903, 470] on div "C𝄪" at bounding box center [917, 480] width 29 height 22
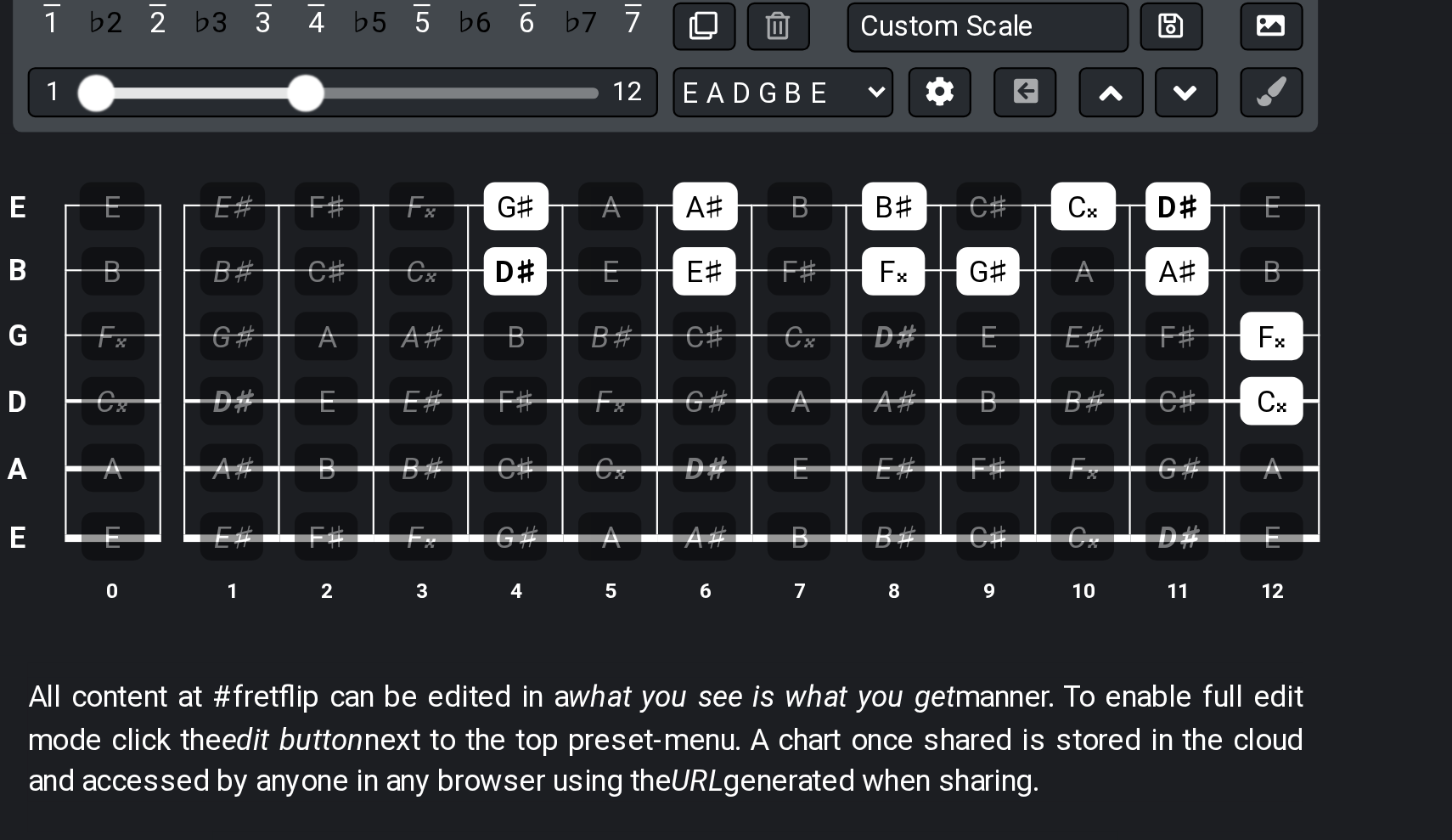
click at [982, 389] on td "C𝄪" at bounding box center [1004, 404] width 43 height 31
click at [989, 408] on div "C𝄪" at bounding box center [1003, 418] width 29 height 22
click at [989, 378] on div "F𝄪" at bounding box center [1003, 388] width 29 height 22
click at [816, 348] on div "F𝄪" at bounding box center [830, 359] width 29 height 22
click at [852, 330] on td "G♯" at bounding box center [874, 345] width 43 height 30
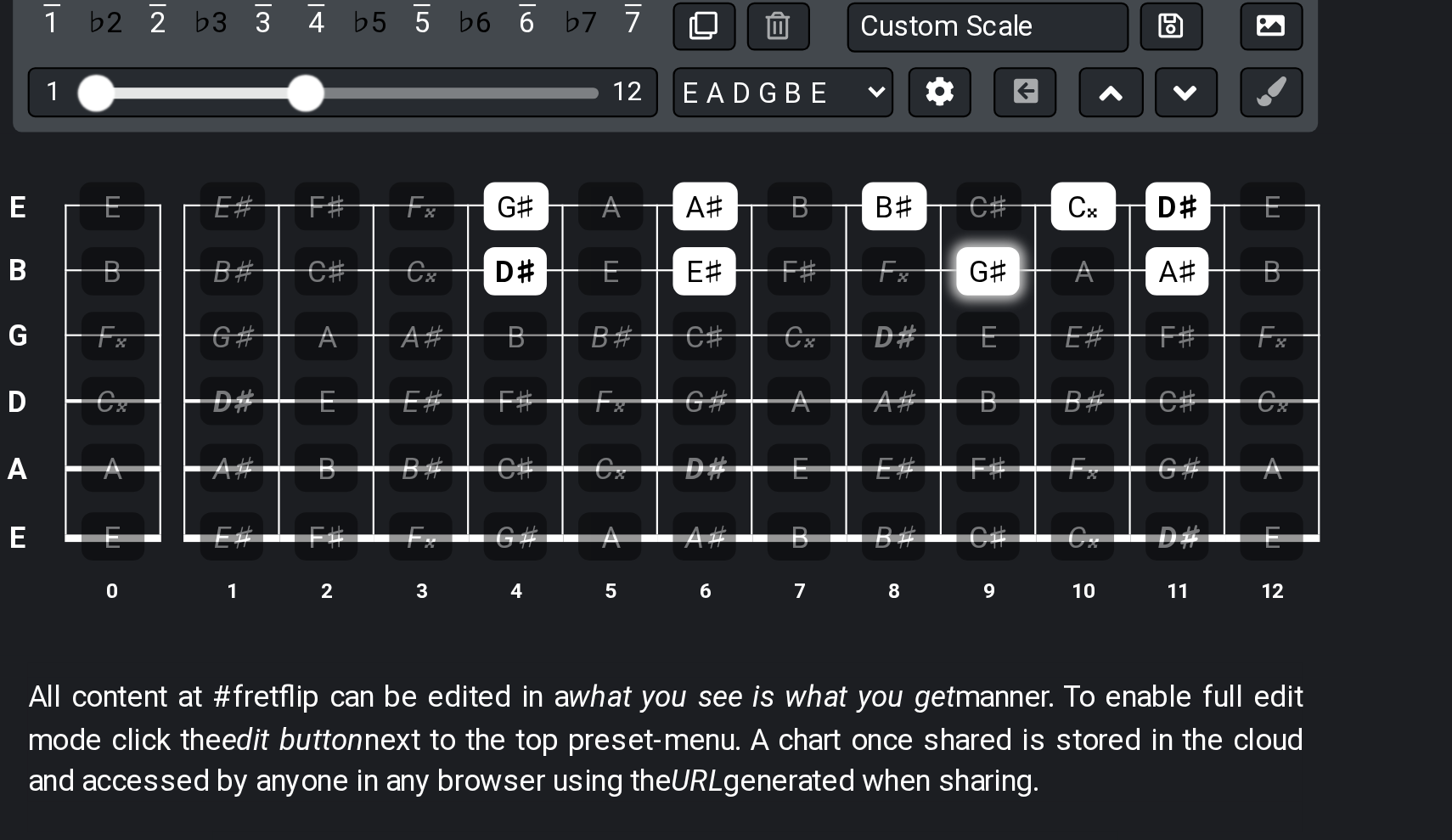
click at [860, 348] on div "G♯" at bounding box center [874, 359] width 29 height 22
click at [946, 348] on div "A♯" at bounding box center [960, 359] width 29 height 22
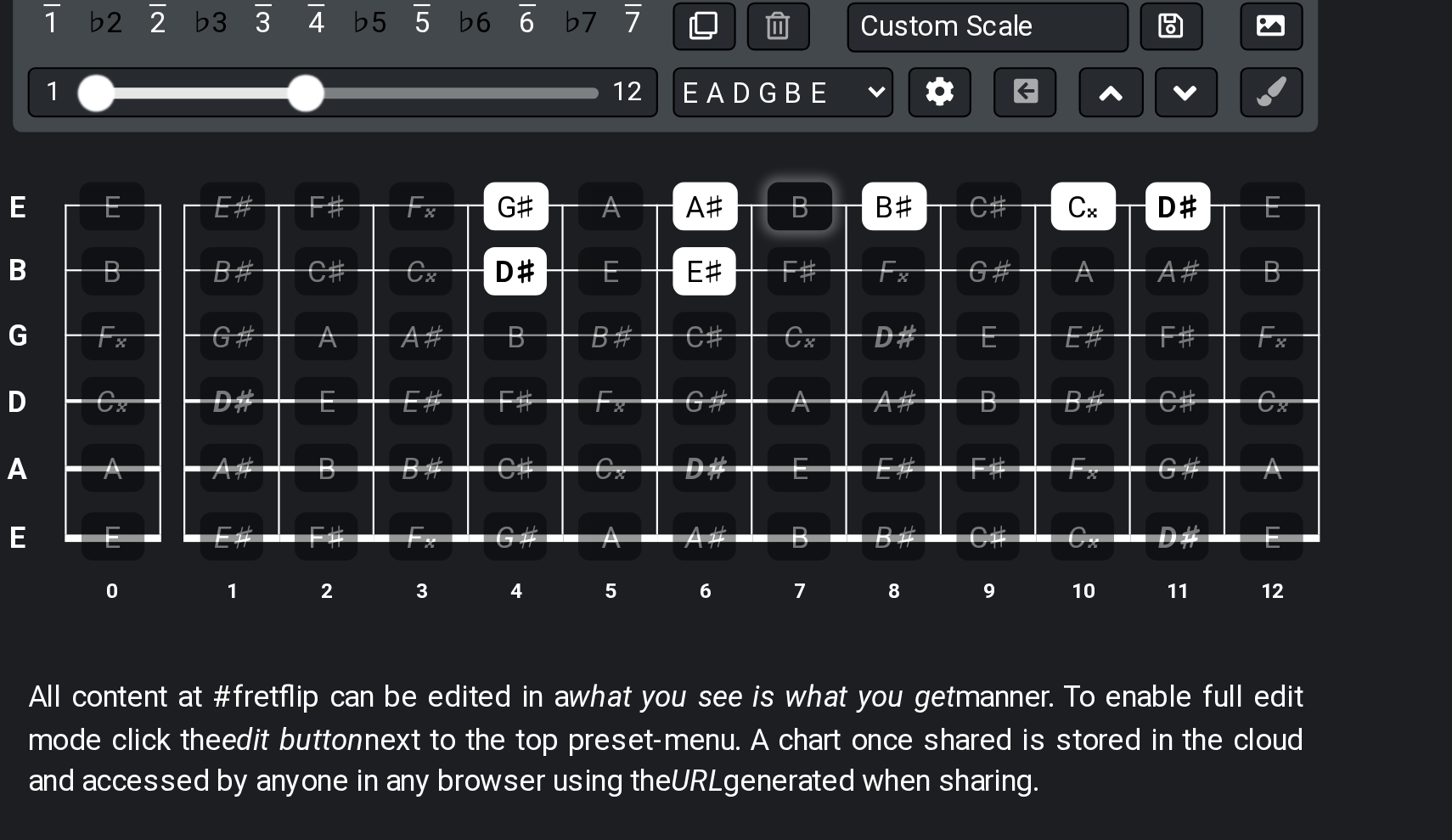
click at [773, 318] on div "B" at bounding box center [788, 329] width 30 height 22
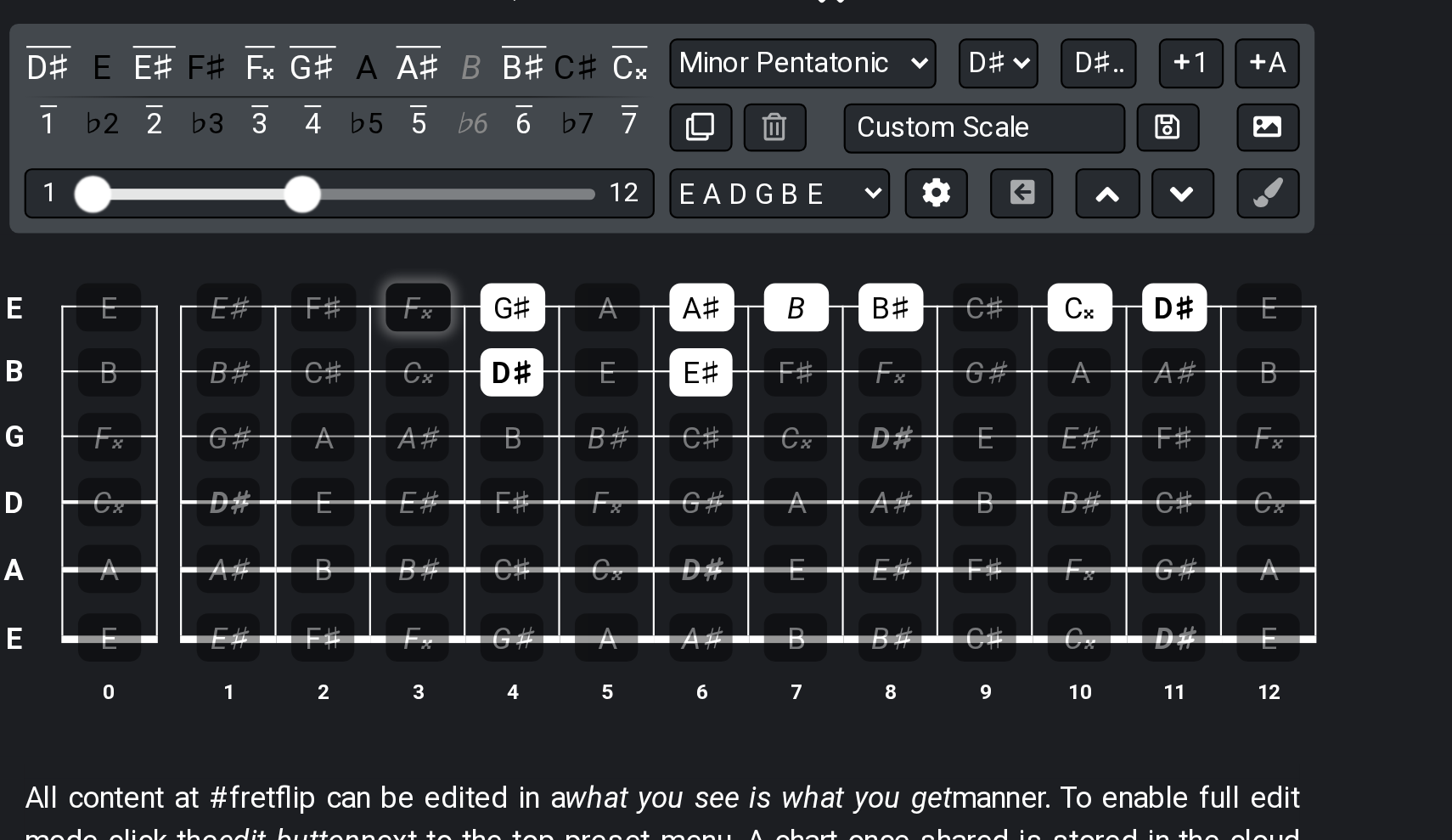
click at [600, 318] on div "F𝄪" at bounding box center [615, 329] width 30 height 22
click at [773, 318] on div "B" at bounding box center [788, 329] width 30 height 22
click at [201, 162] on div "D♯ - Unsaved Scale" at bounding box center [726, 178] width 1452 height 32
